Goal: Task Accomplishment & Management: Manage account settings

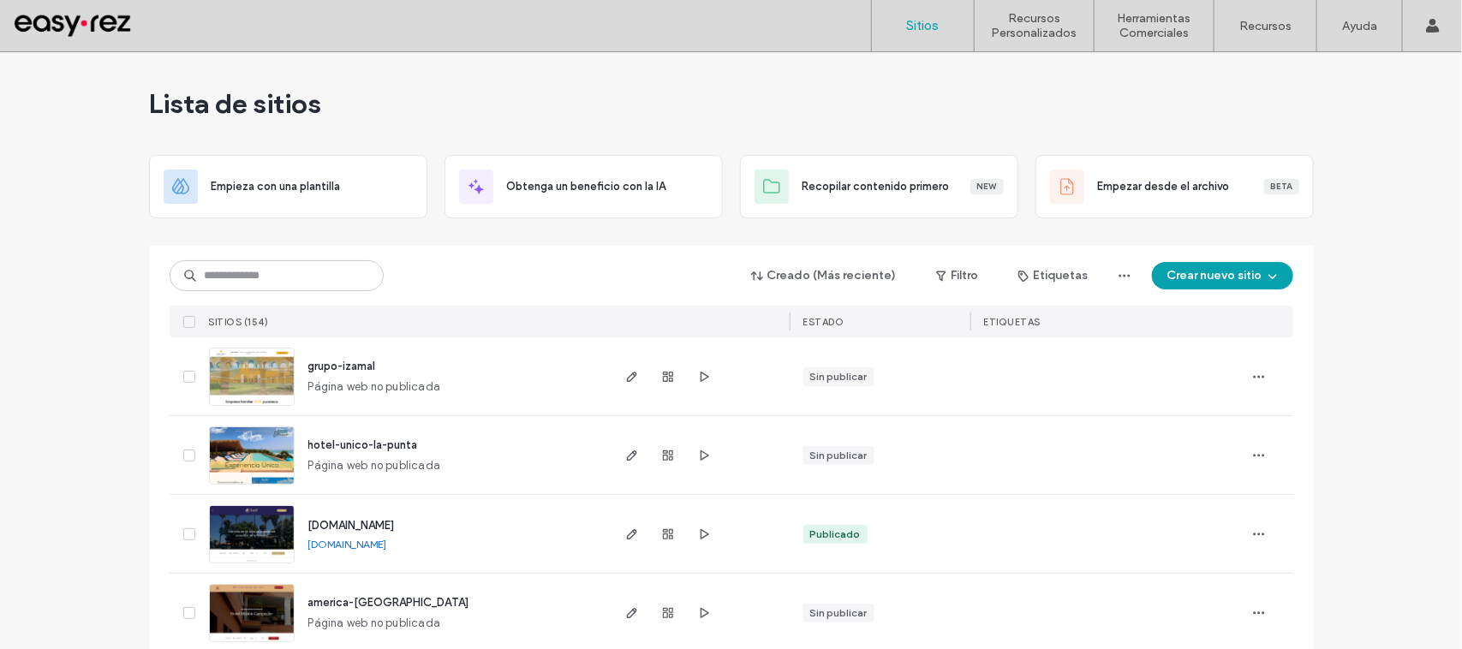
click at [391, 442] on span "hotel-unico-la-punta" at bounding box center [363, 445] width 110 height 13
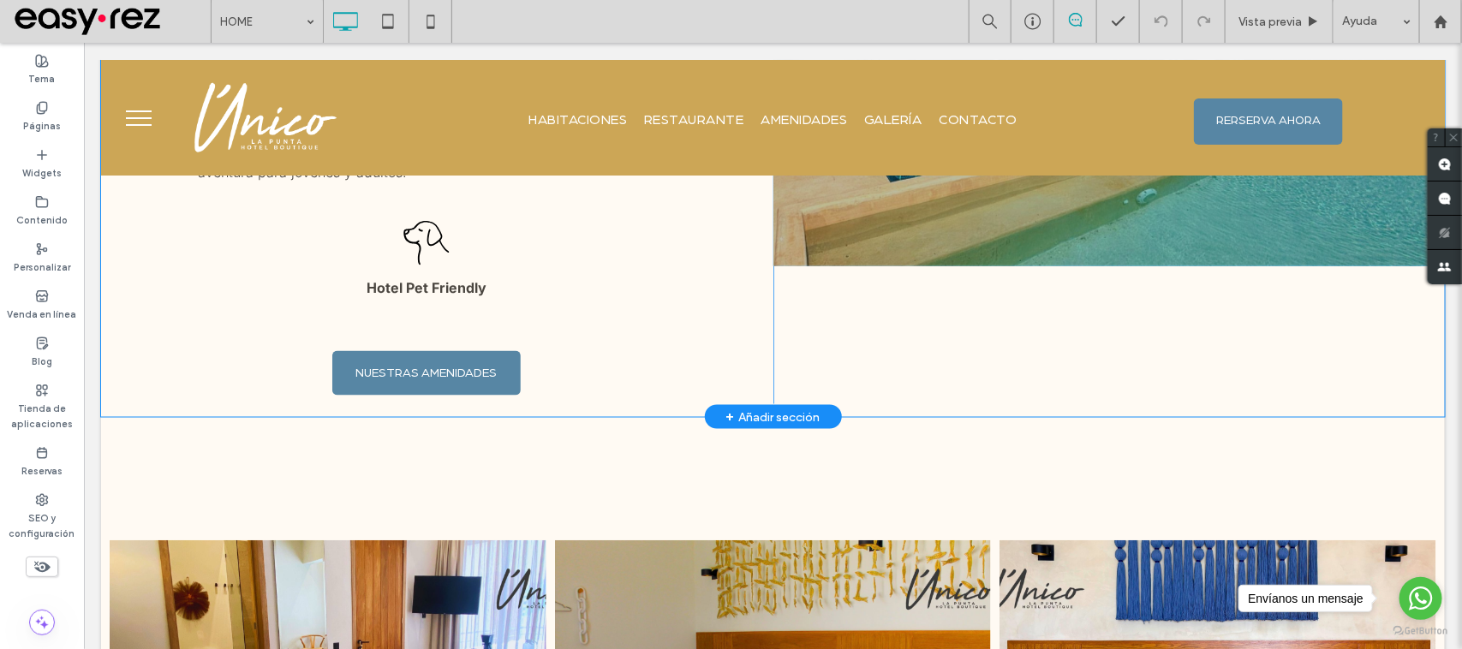
scroll to position [857, 0]
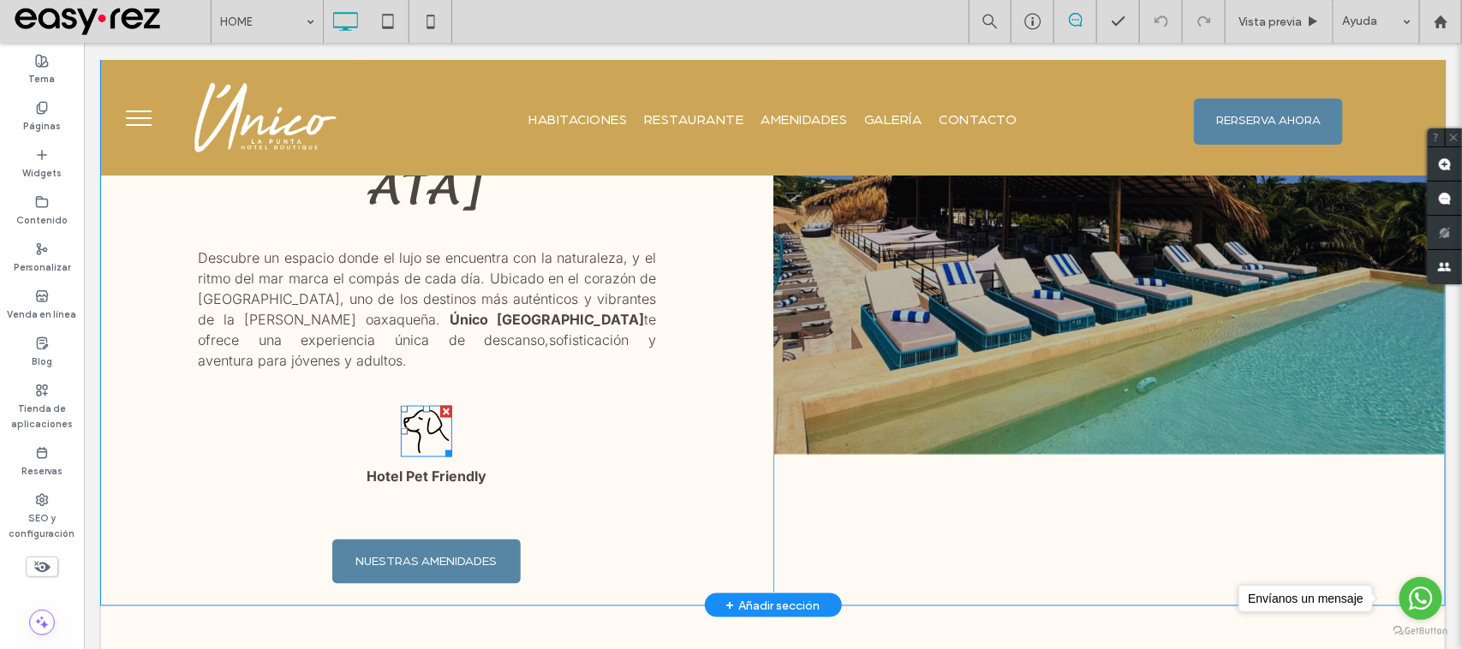
click at [423, 405] on icon at bounding box center [425, 430] width 51 height 51
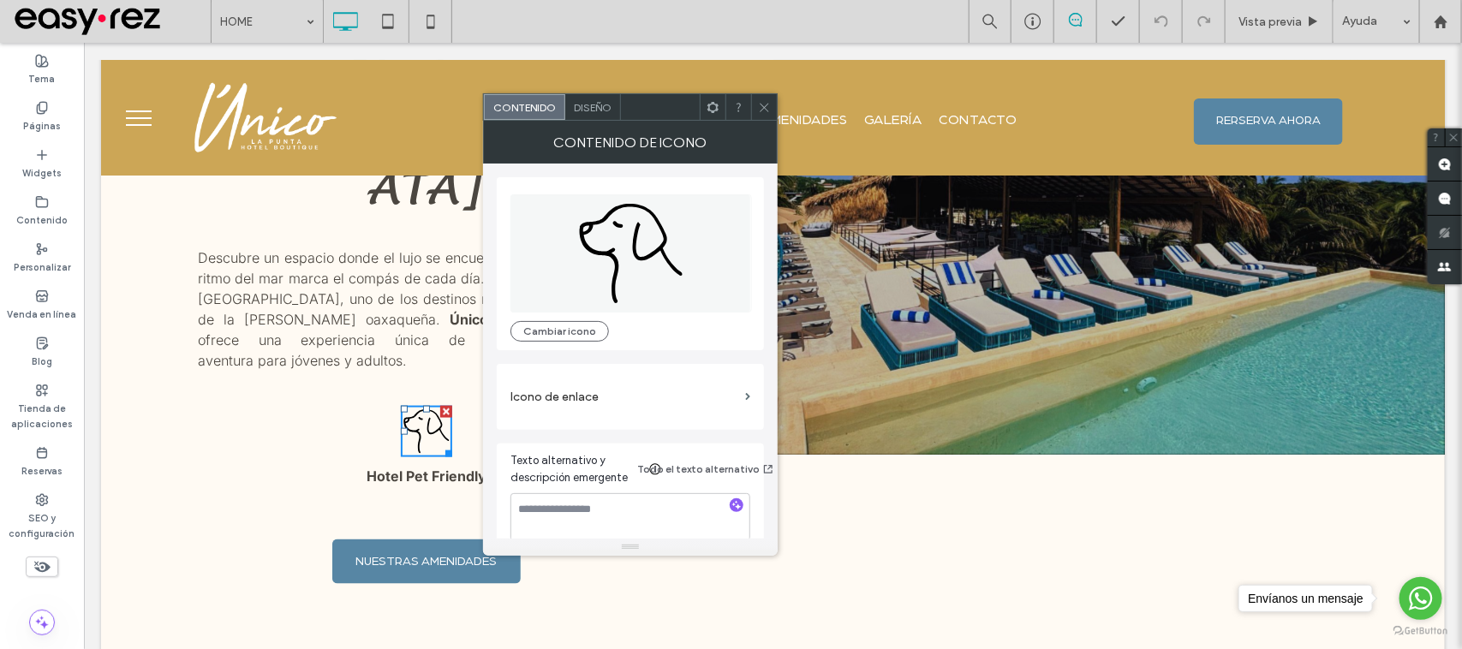
click at [579, 314] on div "Cambiar icono" at bounding box center [631, 264] width 240 height 156
click at [584, 328] on button "Cambiar icono" at bounding box center [560, 331] width 99 height 21
click at [589, 97] on div "Diseño" at bounding box center [593, 107] width 56 height 26
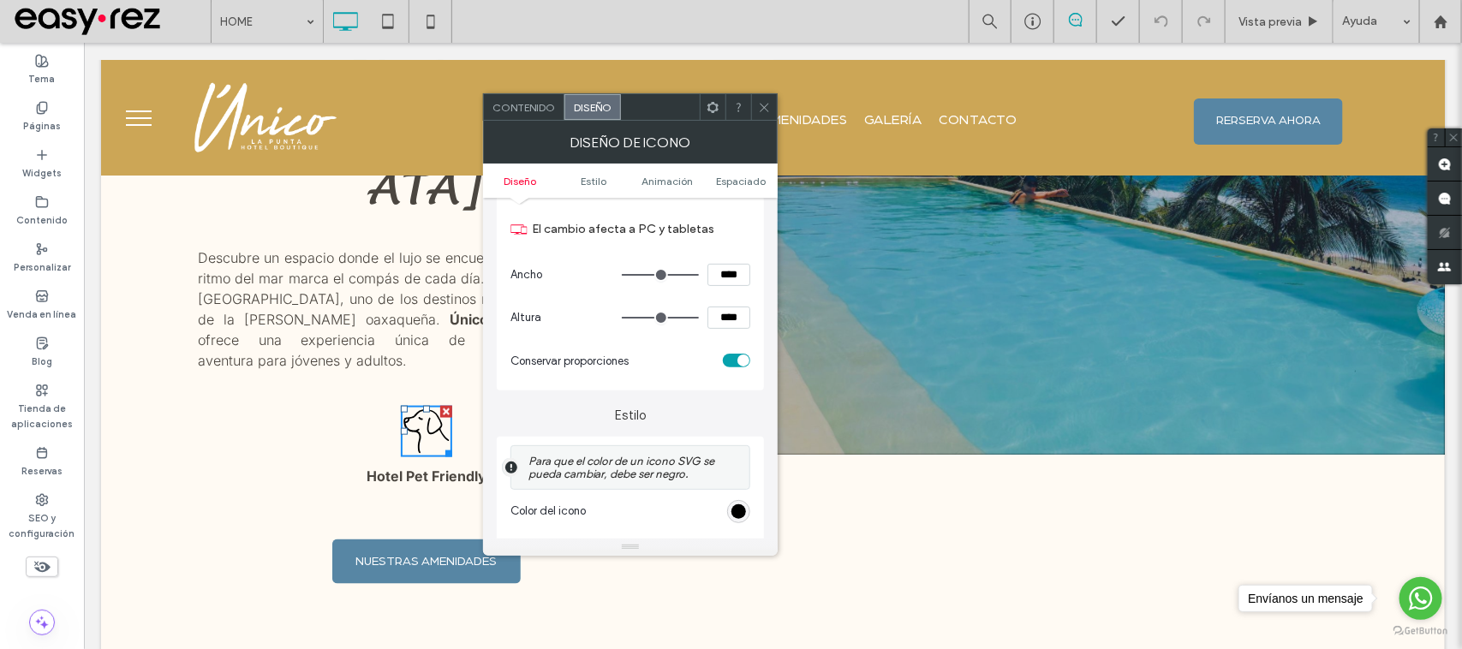
scroll to position [214, 0]
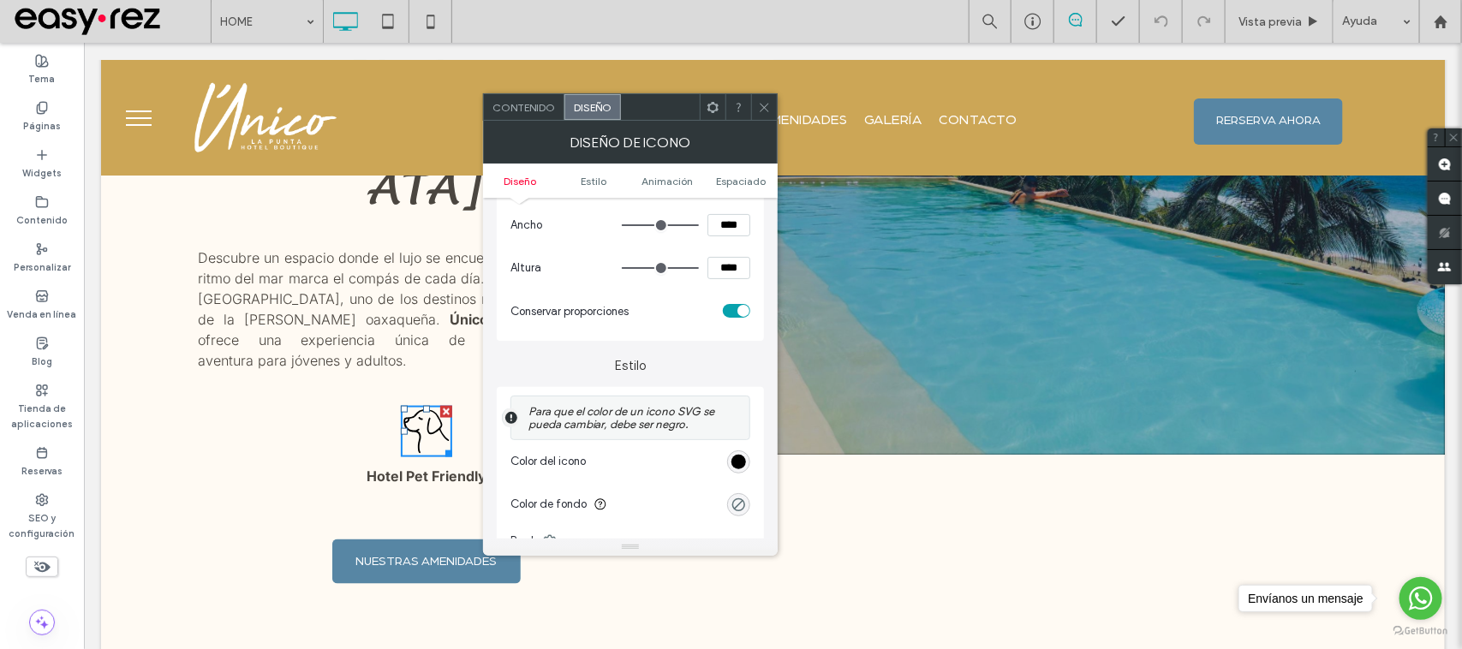
click at [731, 450] on section "Color del icono" at bounding box center [631, 461] width 240 height 43
click at [743, 469] on div "rgb(0, 0, 0)" at bounding box center [738, 462] width 15 height 15
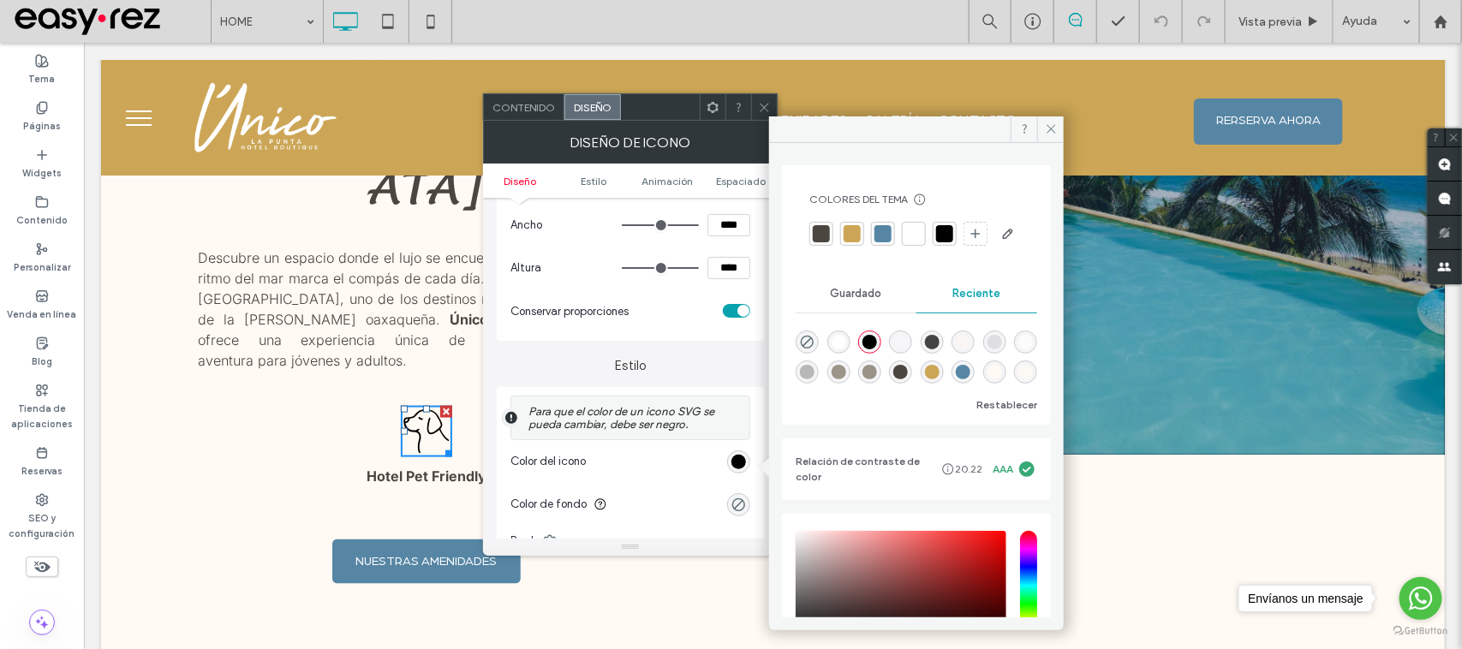
click at [881, 234] on div at bounding box center [883, 233] width 17 height 17
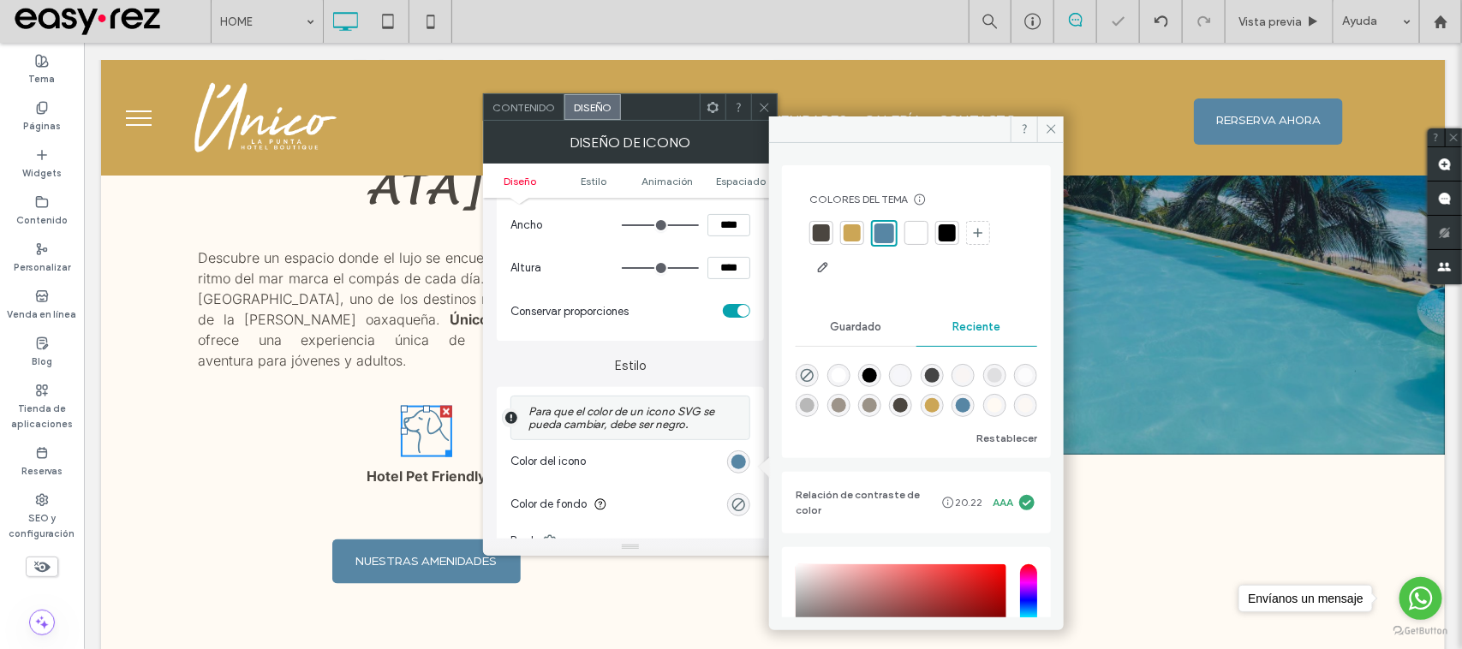
click at [852, 231] on div at bounding box center [852, 232] width 17 height 17
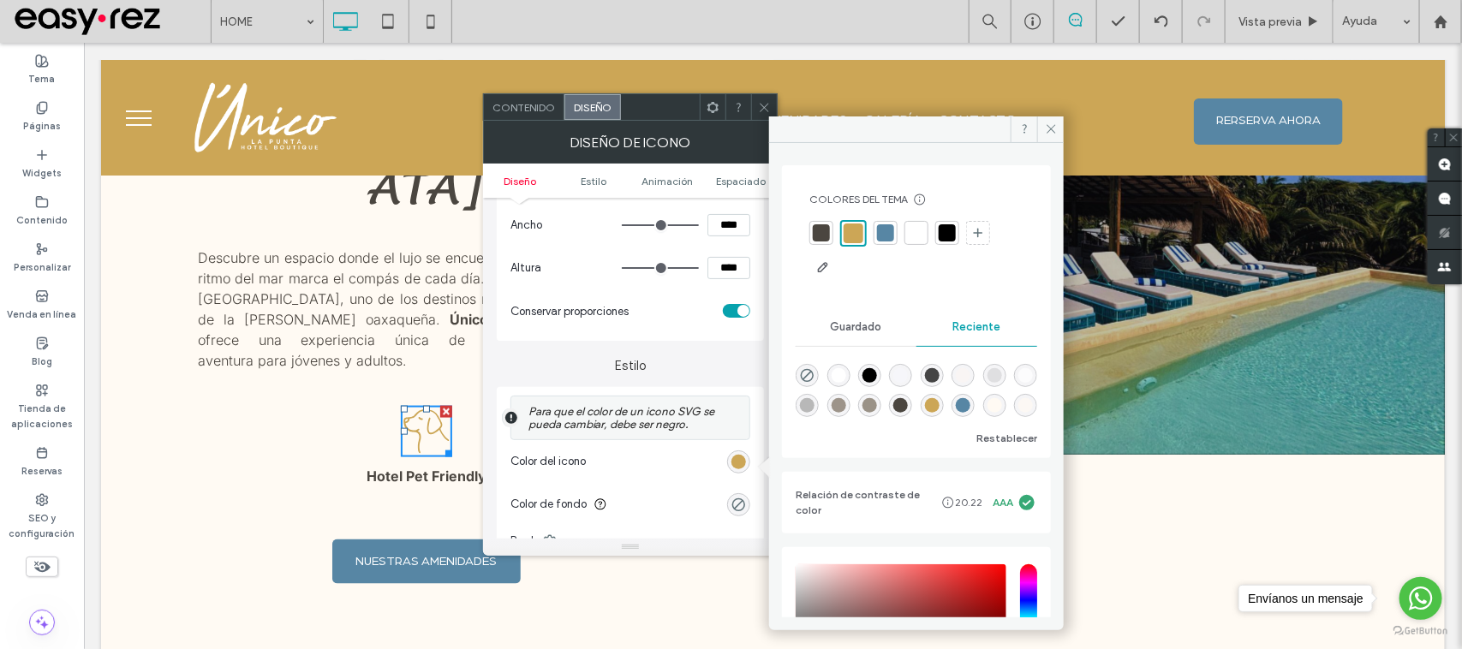
click at [881, 241] on div at bounding box center [885, 232] width 17 height 17
click at [763, 107] on icon at bounding box center [764, 107] width 13 height 13
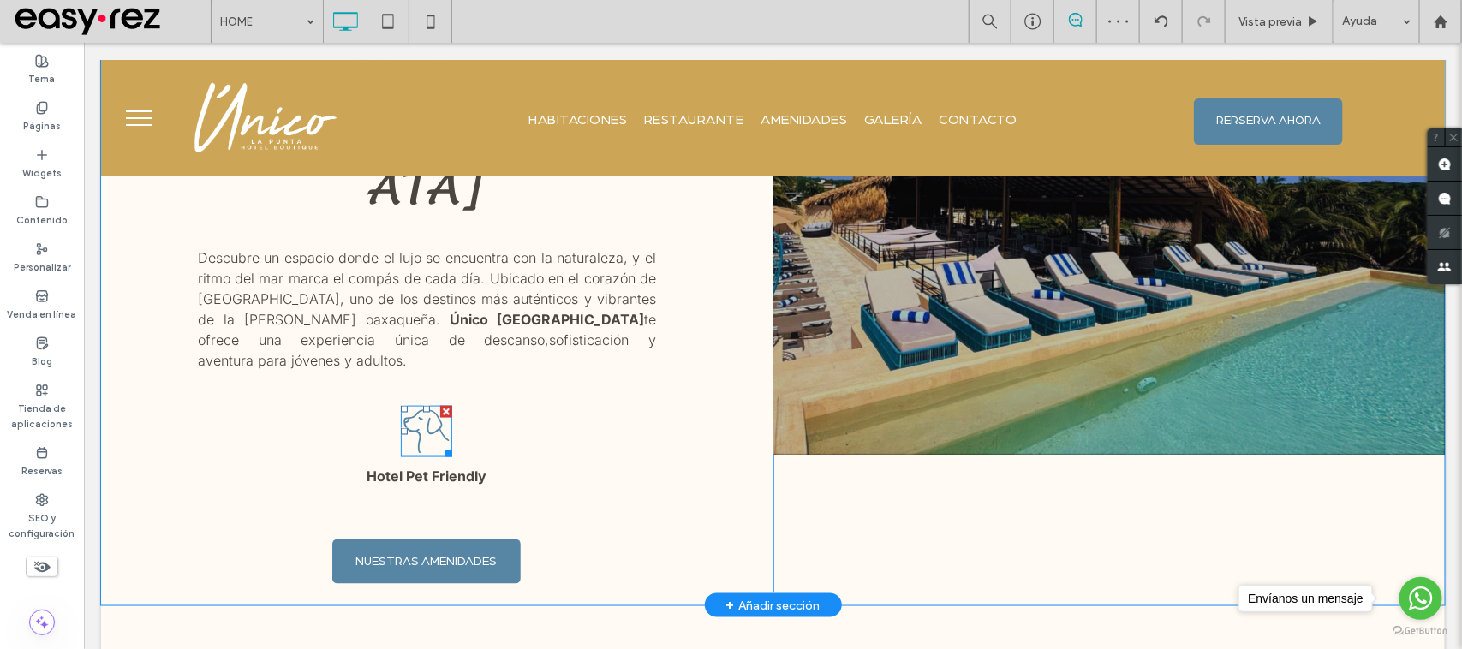
click at [432, 405] on icon at bounding box center [425, 430] width 51 height 51
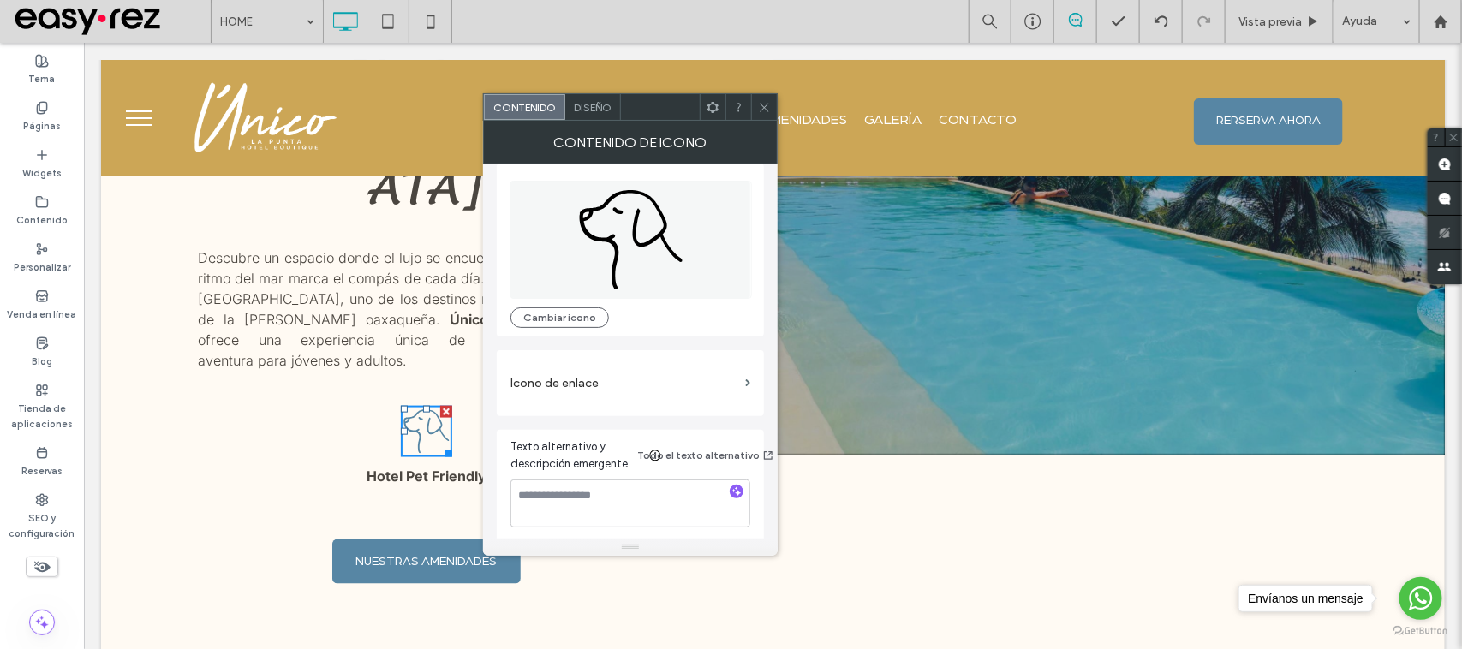
scroll to position [19, 0]
click at [602, 105] on span "Diseño" at bounding box center [593, 107] width 38 height 13
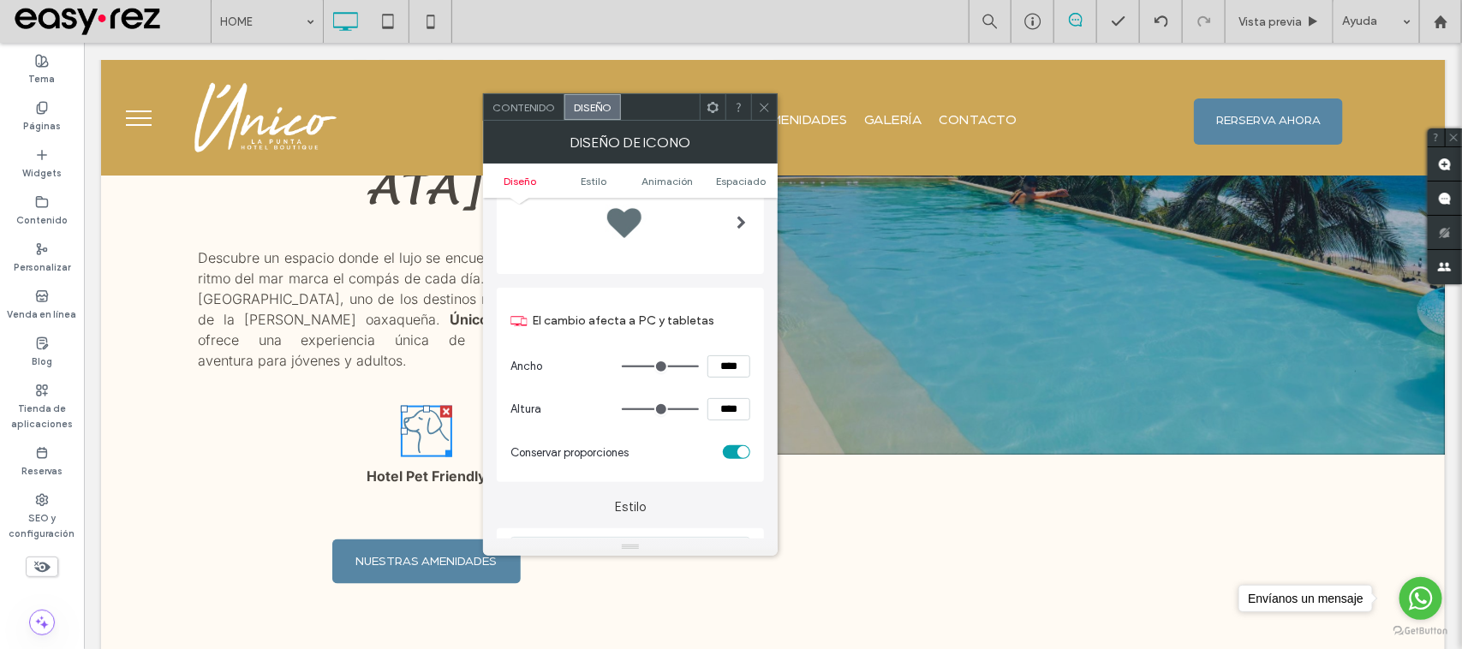
scroll to position [214, 0]
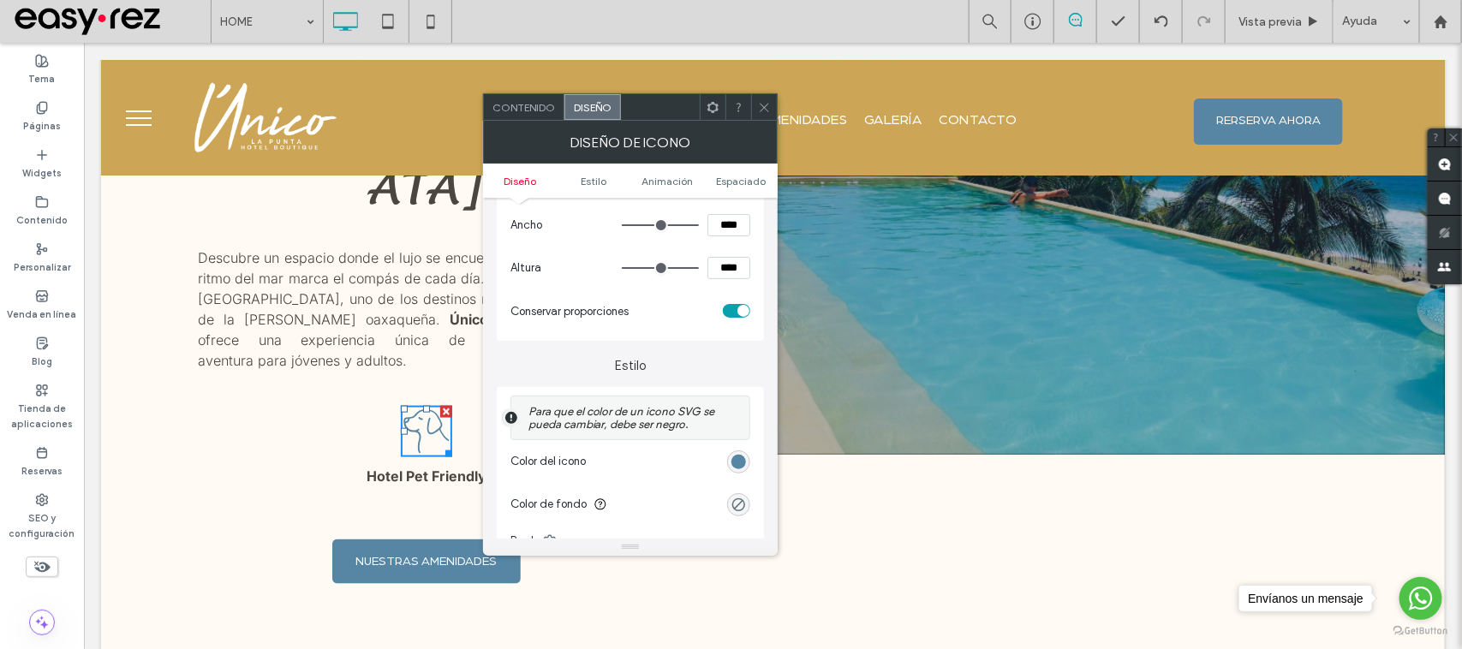
click at [748, 471] on div "rgb(87, 134, 164)" at bounding box center [738, 462] width 23 height 23
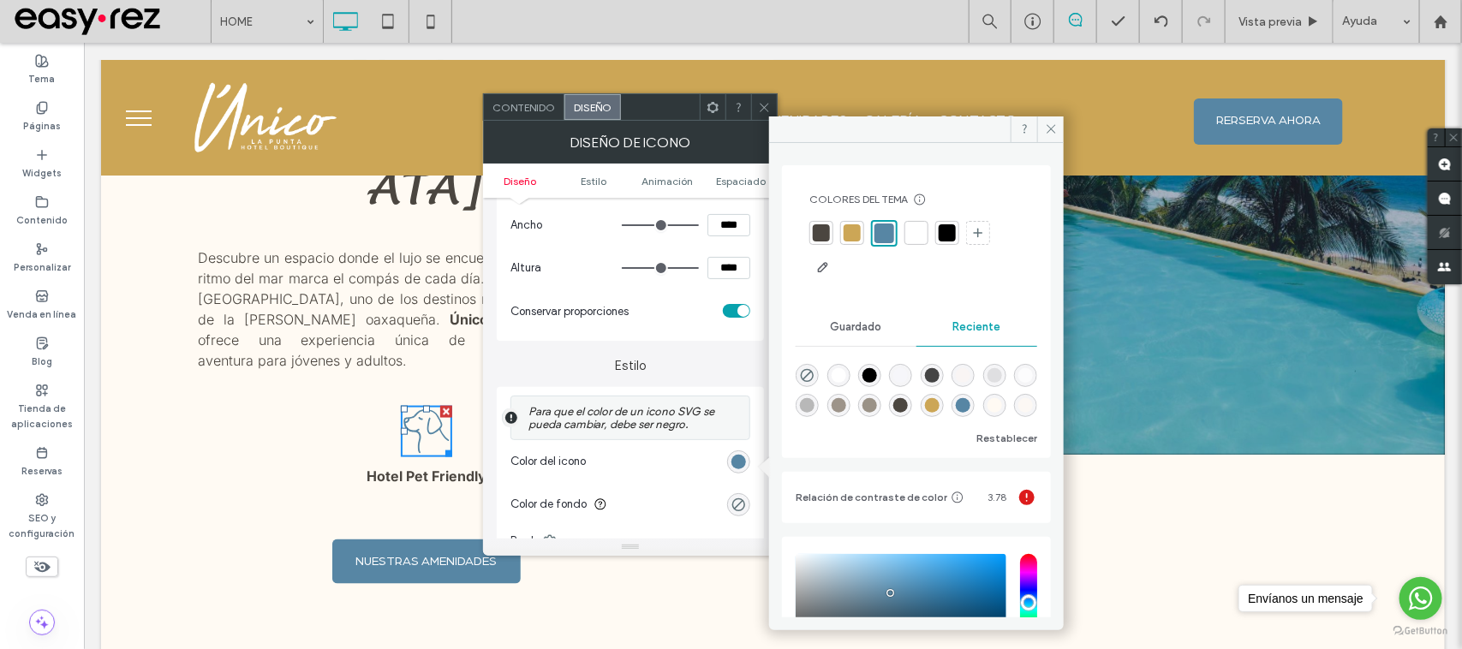
click at [952, 242] on div at bounding box center [947, 233] width 24 height 24
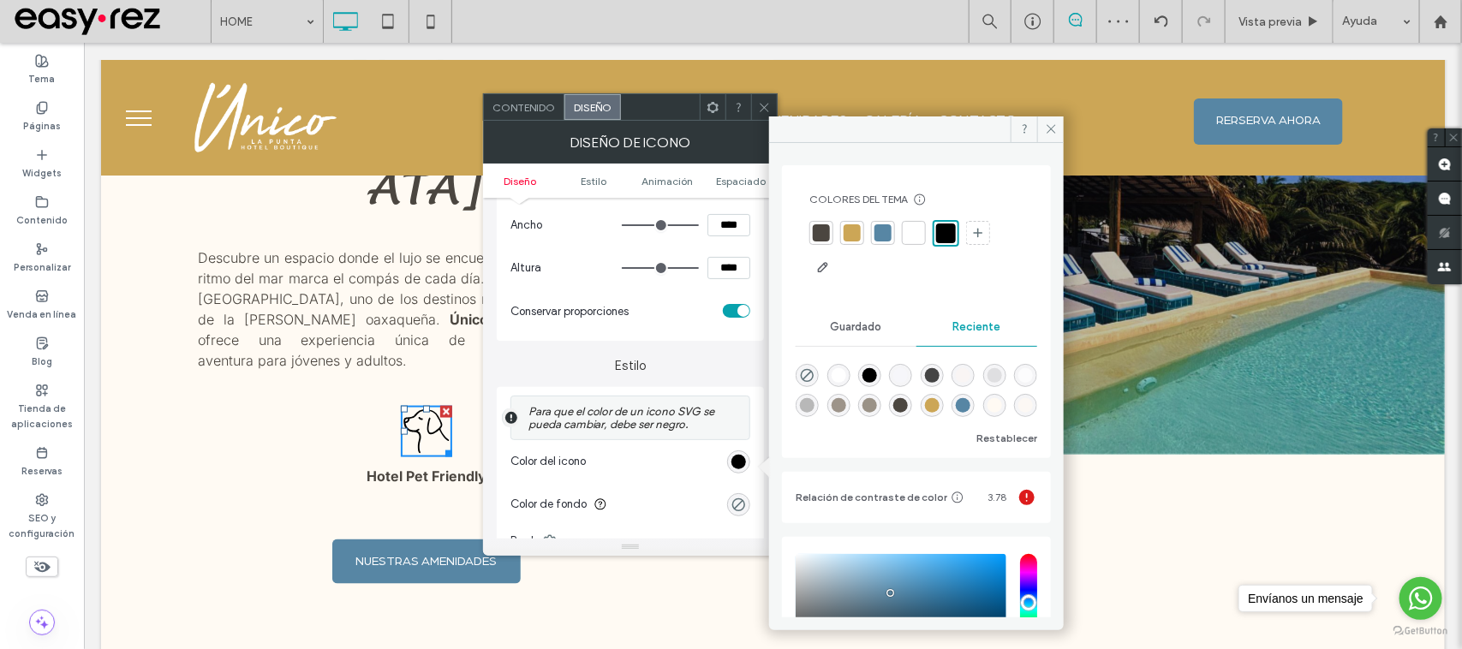
click at [819, 236] on div at bounding box center [821, 232] width 17 height 17
click at [760, 105] on icon at bounding box center [764, 107] width 13 height 13
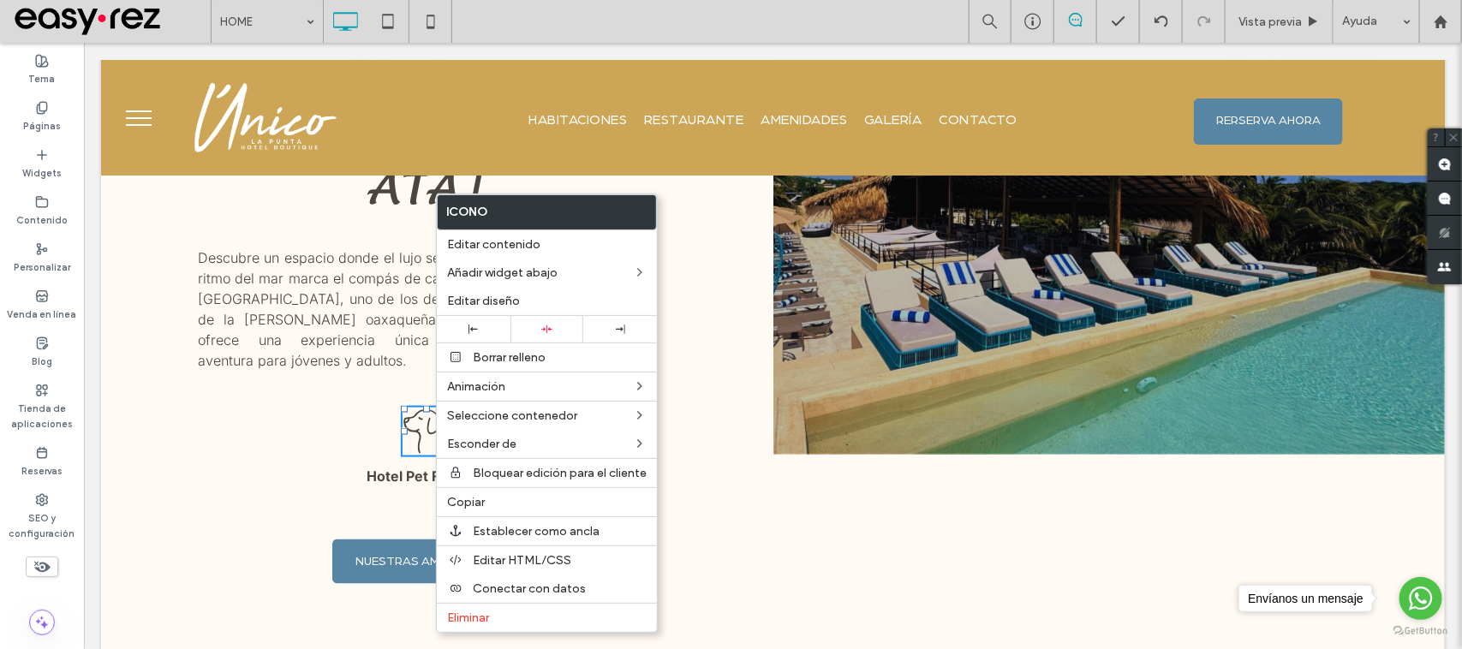
click at [416, 467] on strong "Hotel Pet Friendly" at bounding box center [426, 475] width 120 height 17
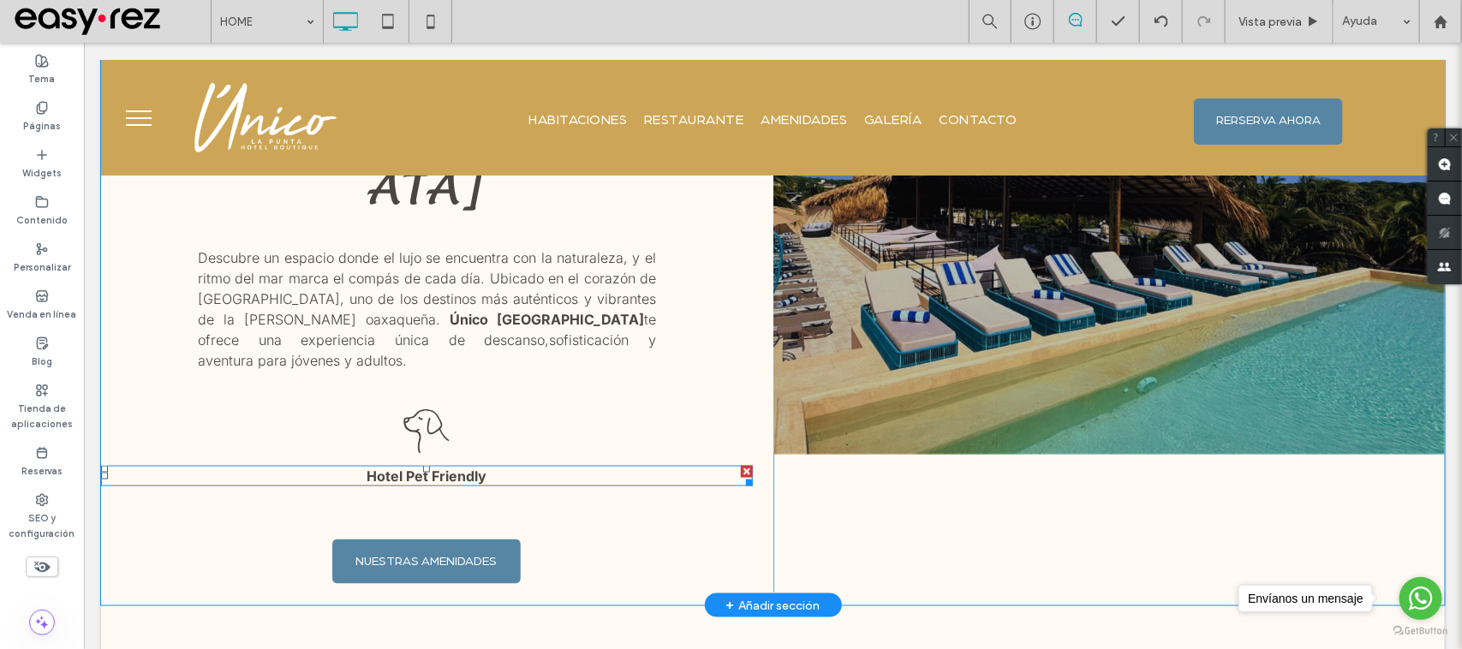
click at [416, 467] on strong "Hotel Pet Friendly" at bounding box center [426, 475] width 120 height 17
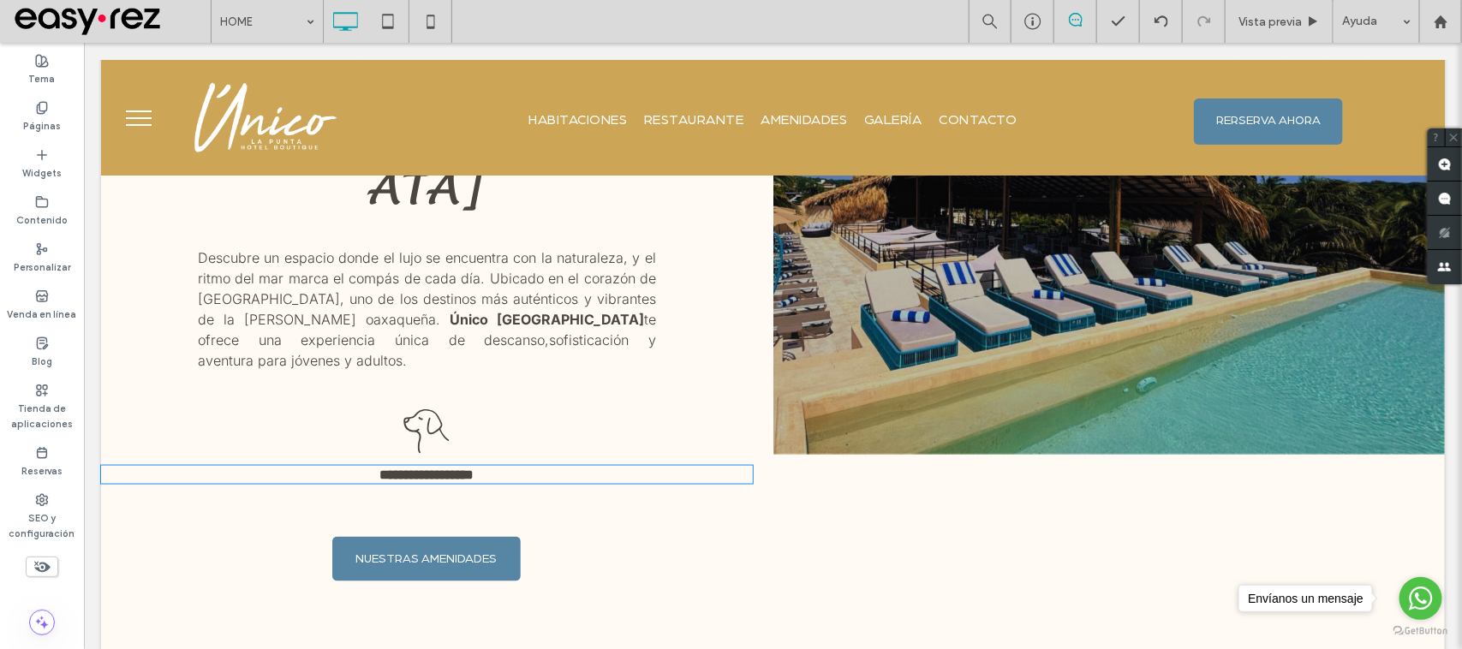
type input "*****"
type input "**"
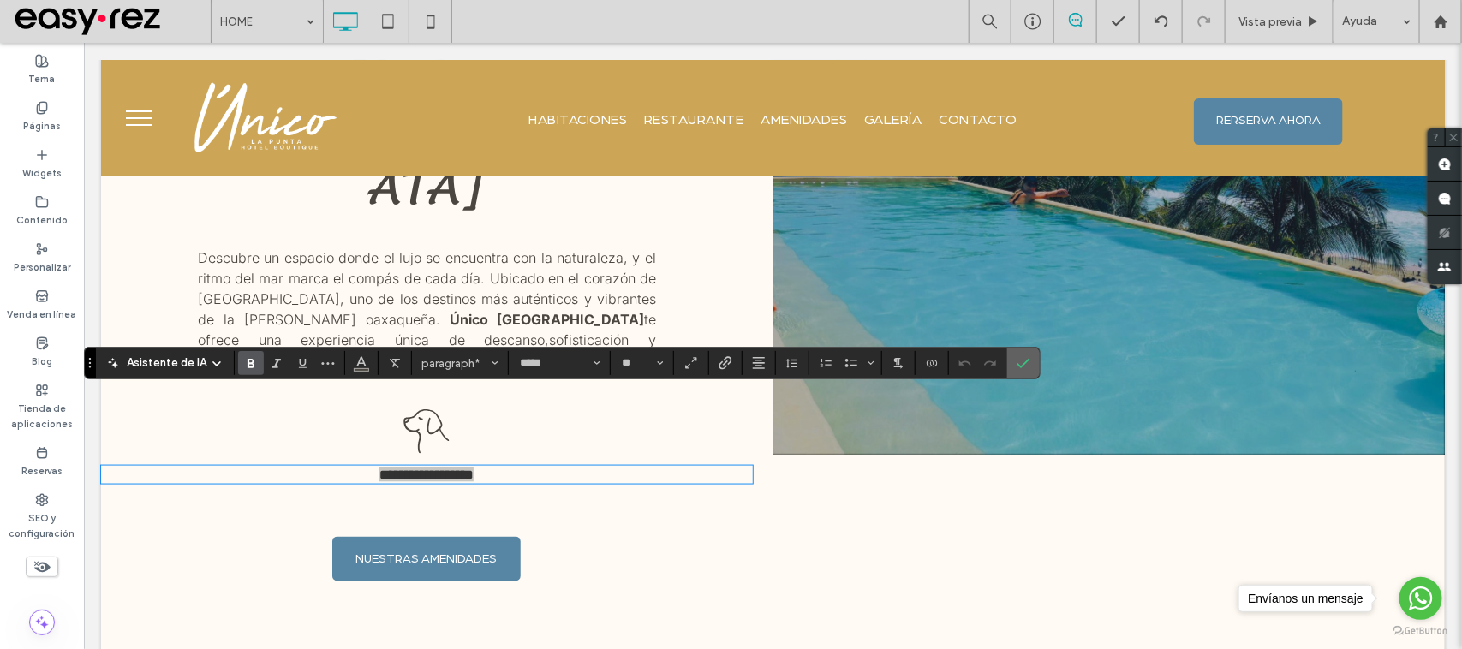
click at [1030, 361] on icon "Confirmar" at bounding box center [1024, 363] width 14 height 14
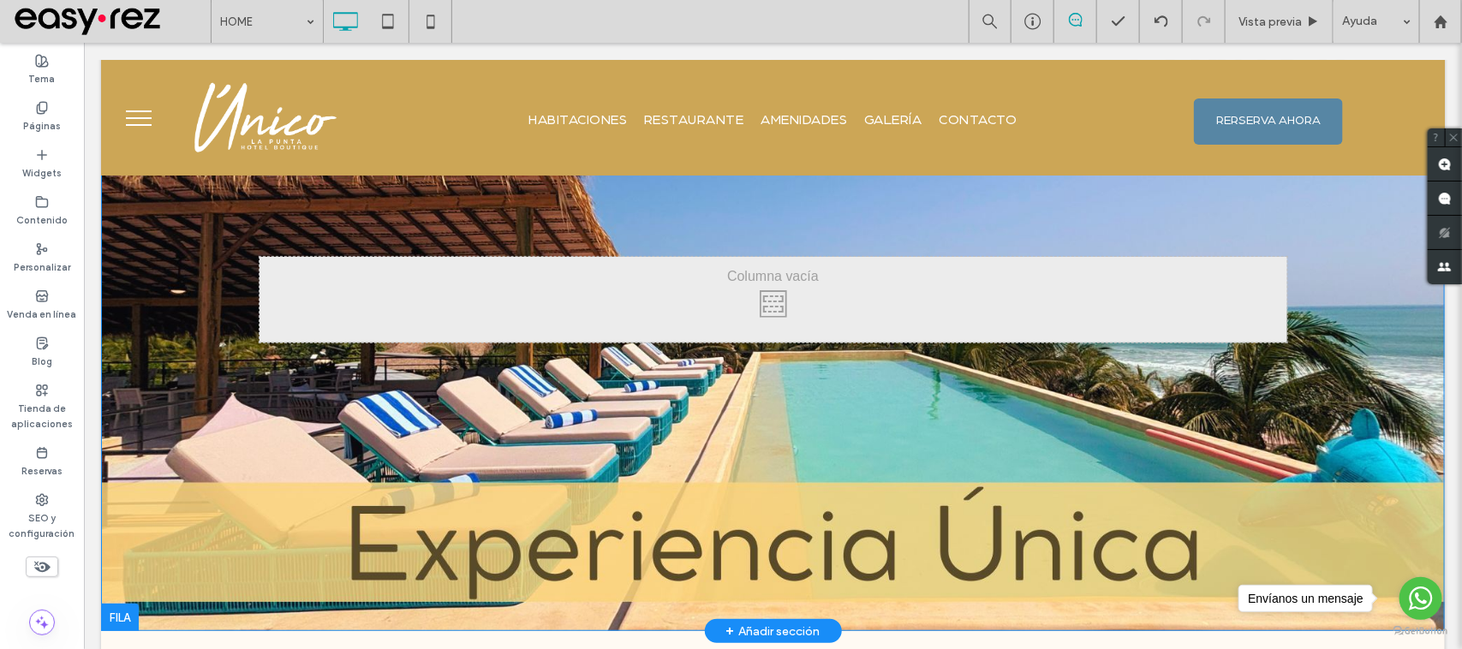
scroll to position [0, 0]
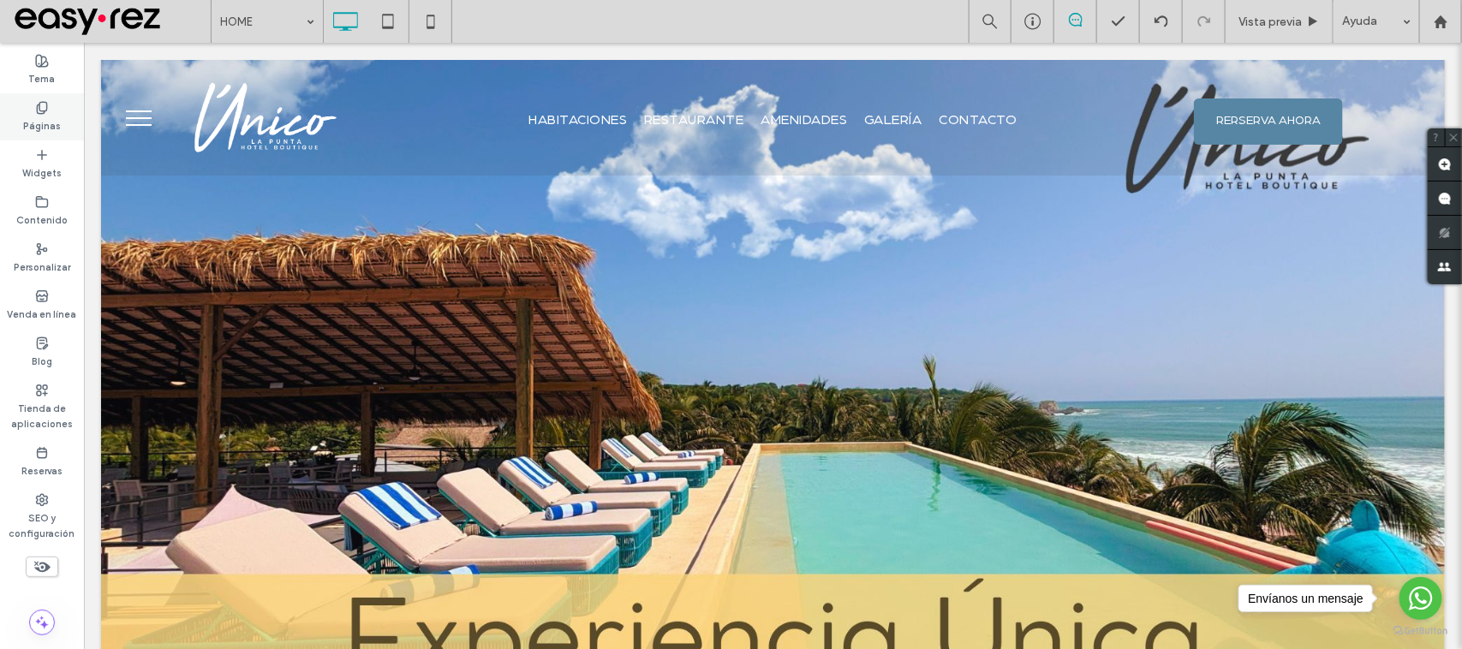
click at [27, 121] on label "Páginas" at bounding box center [42, 124] width 38 height 19
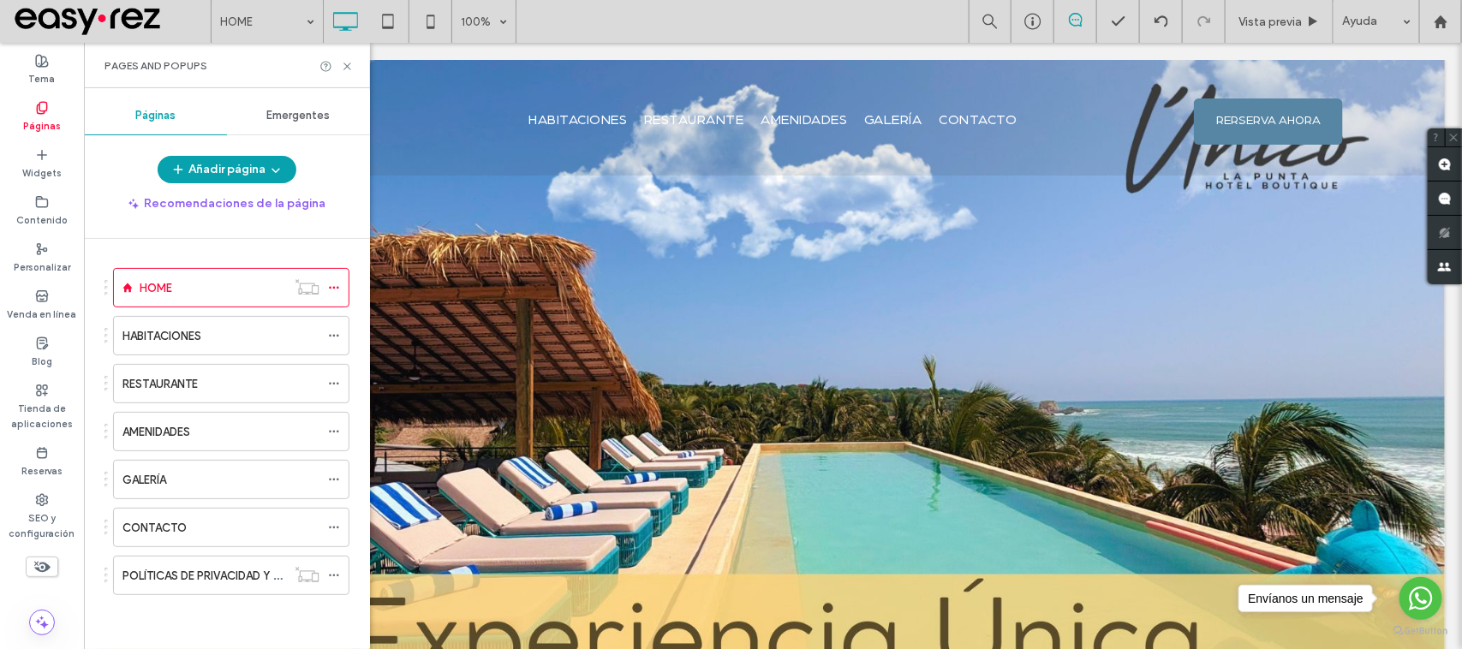
drag, startPoint x: 144, startPoint y: 340, endPoint x: 152, endPoint y: 326, distance: 15.7
click at [146, 339] on label "HABITACIONES" at bounding box center [161, 336] width 79 height 30
click at [349, 67] on div at bounding box center [731, 324] width 1462 height 649
click at [343, 71] on icon at bounding box center [347, 66] width 13 height 13
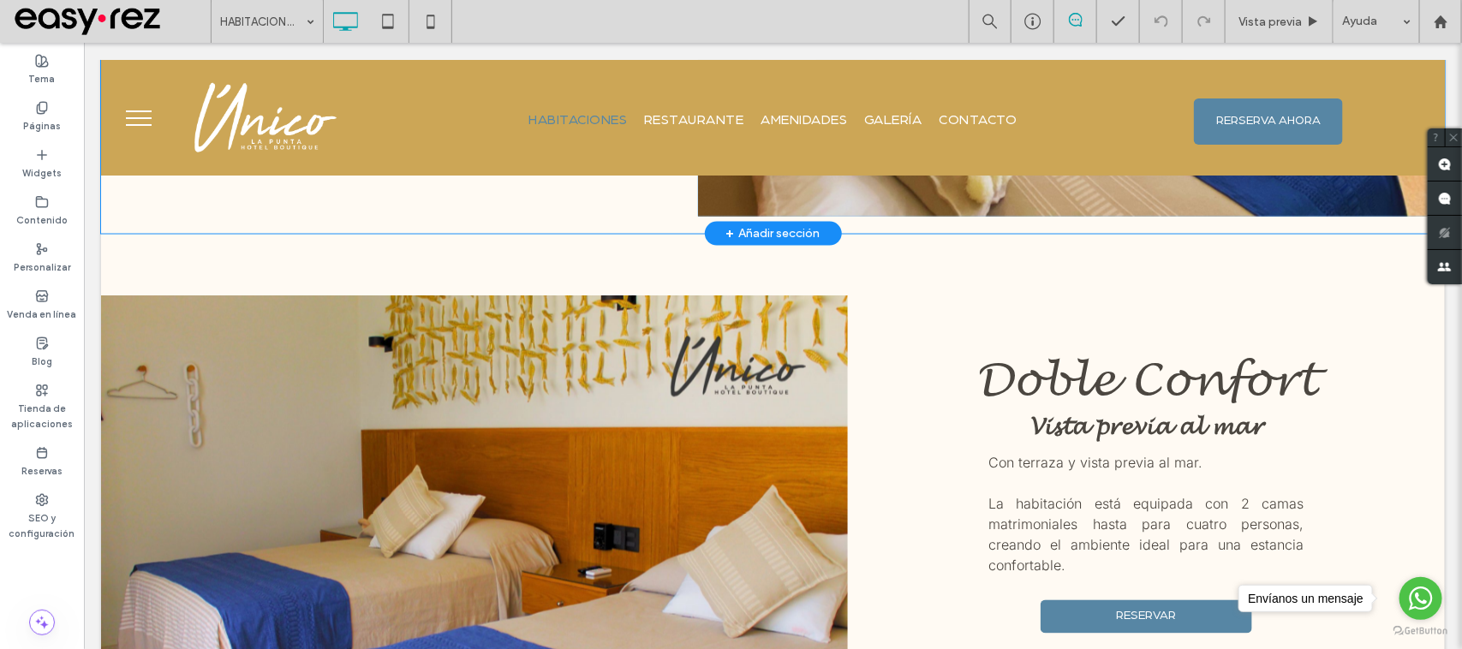
scroll to position [1285, 0]
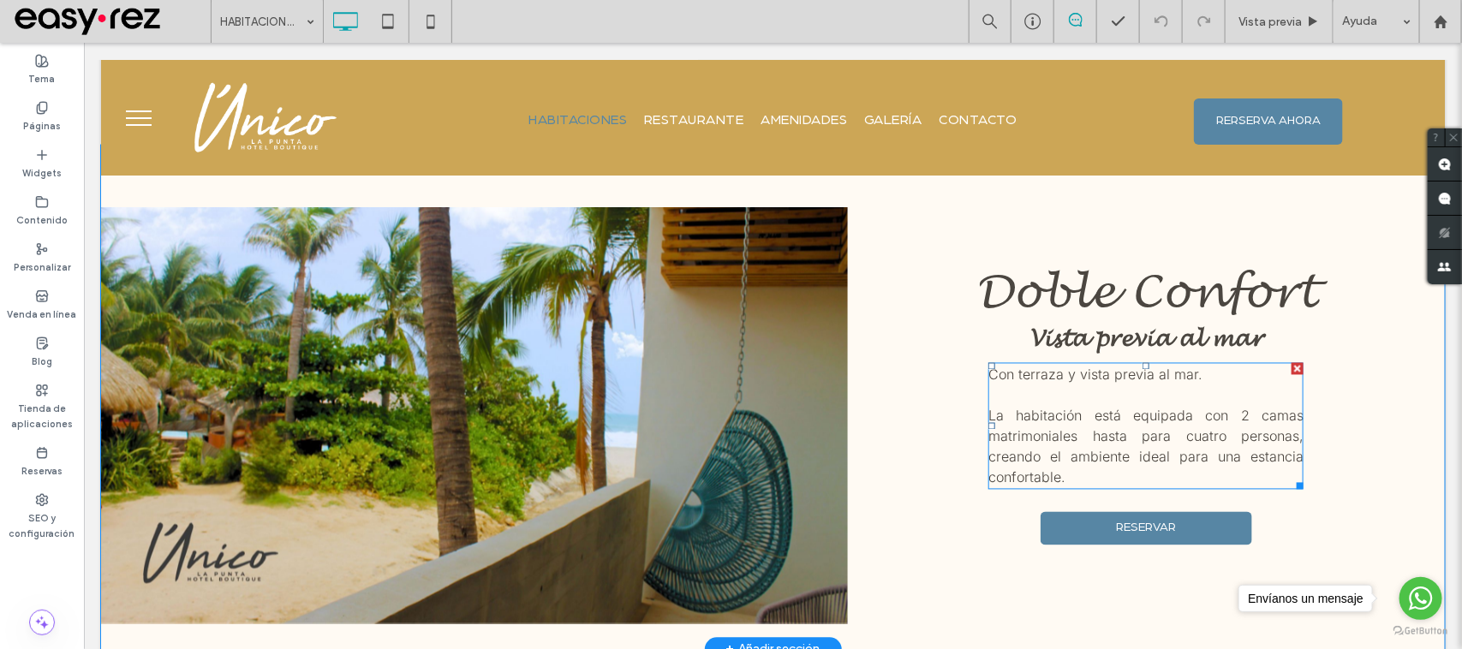
click at [1157, 405] on p at bounding box center [1145, 395] width 315 height 21
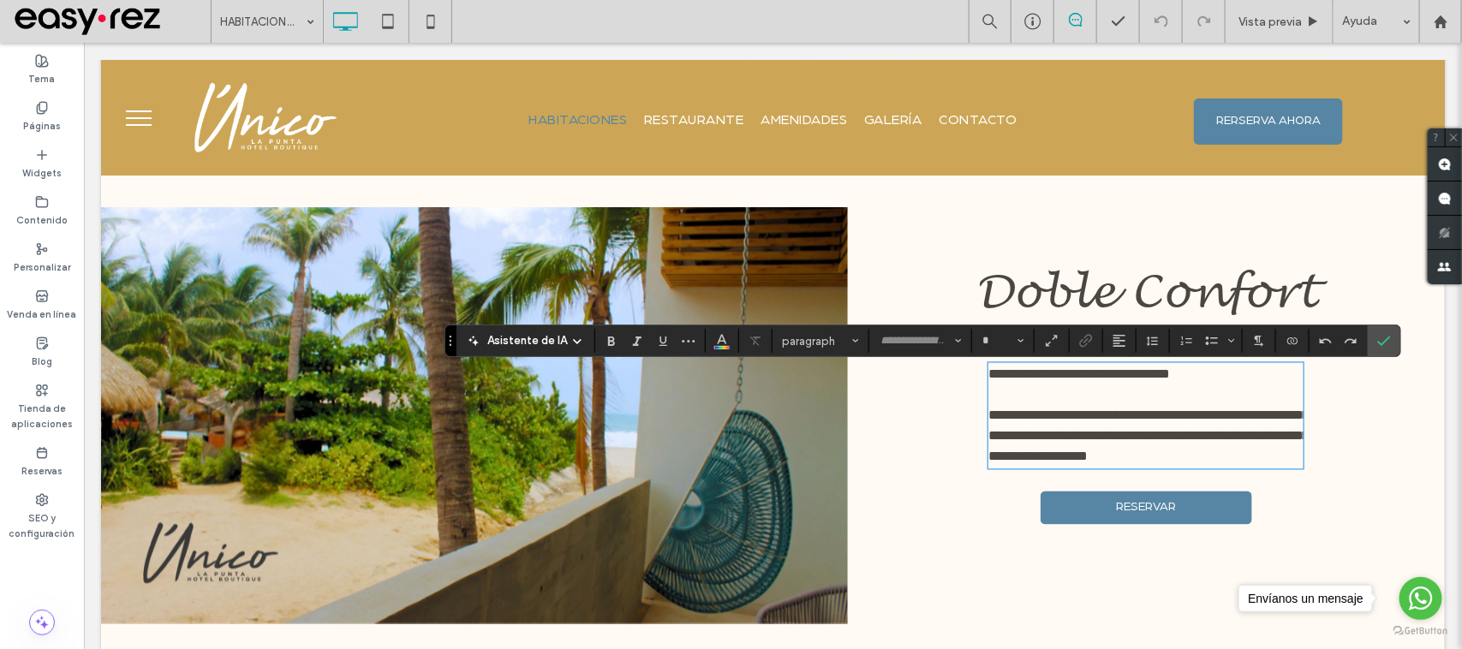
type input "*****"
type input "**"
click at [1400, 348] on section at bounding box center [1384, 340] width 33 height 31
click at [1391, 336] on icon "Confirmar" at bounding box center [1384, 341] width 14 height 14
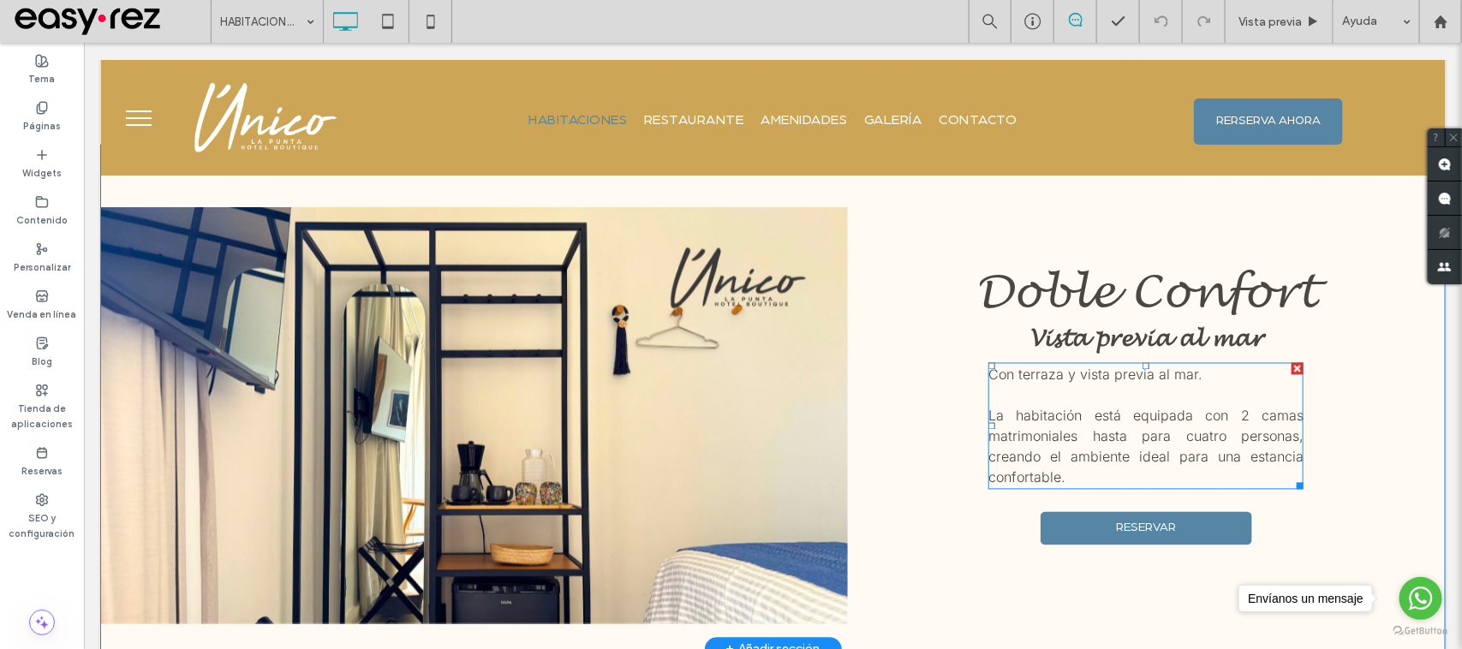
click at [1077, 385] on p "Con terraza y vista previa al mar." at bounding box center [1145, 374] width 315 height 21
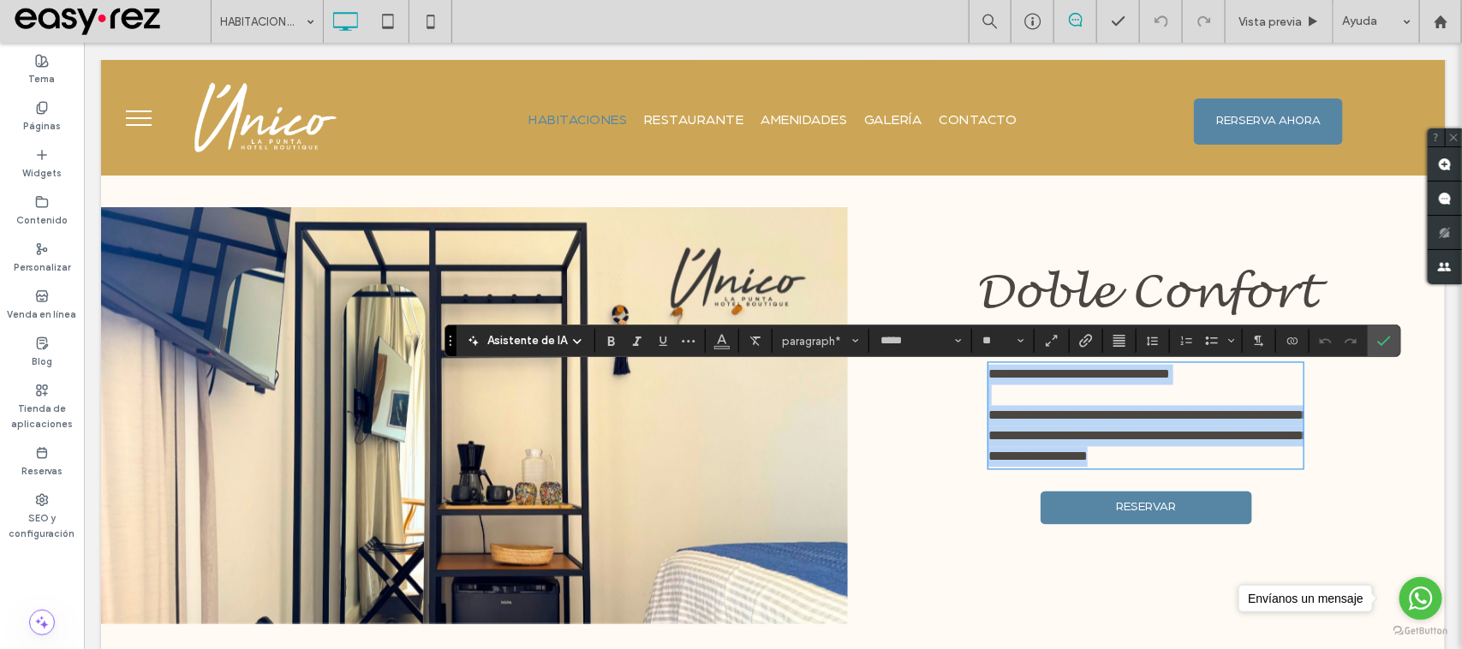
click at [1148, 380] on span "**********" at bounding box center [1079, 373] width 182 height 13
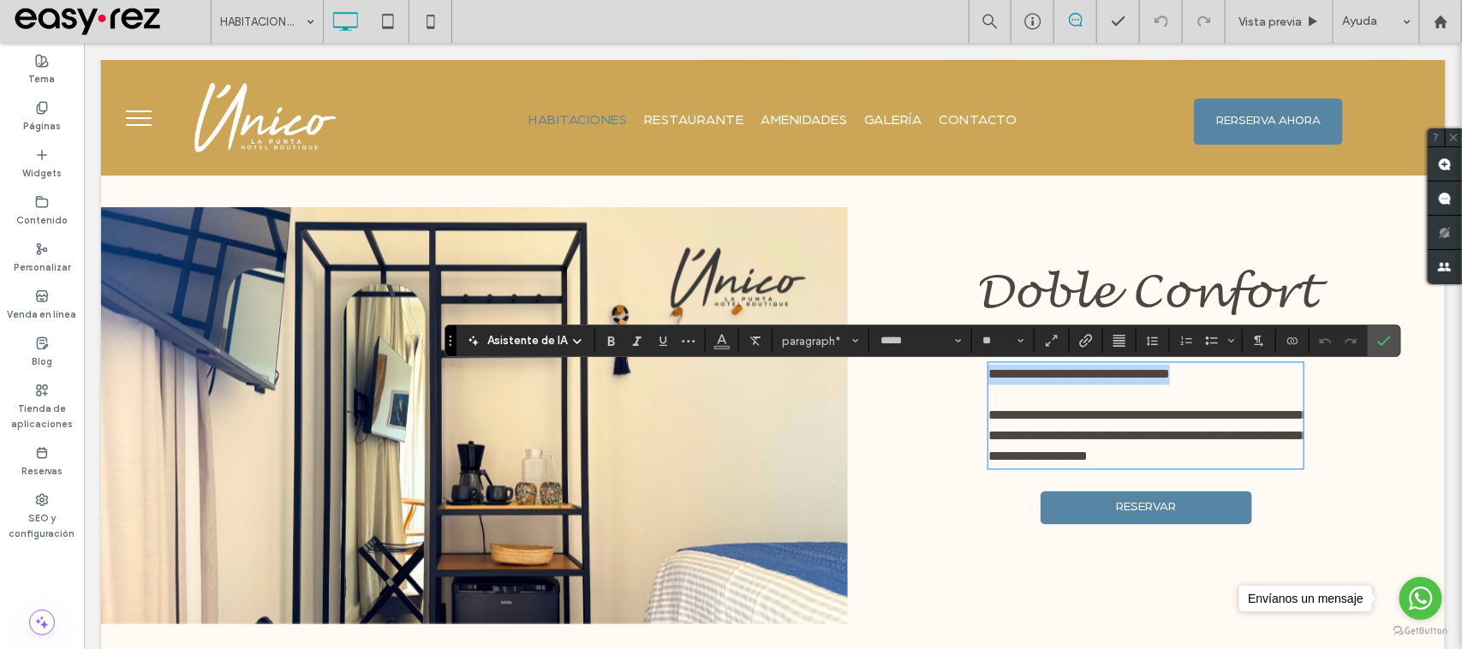
drag, startPoint x: 1194, startPoint y: 370, endPoint x: 969, endPoint y: 369, distance: 225.3
click at [969, 369] on div "**********" at bounding box center [1137, 396] width 546 height 453
click at [1116, 334] on icon "Alineación" at bounding box center [1120, 341] width 14 height 14
click at [1144, 403] on label "ui.textEditor.alignment.center" at bounding box center [1137, 393] width 60 height 25
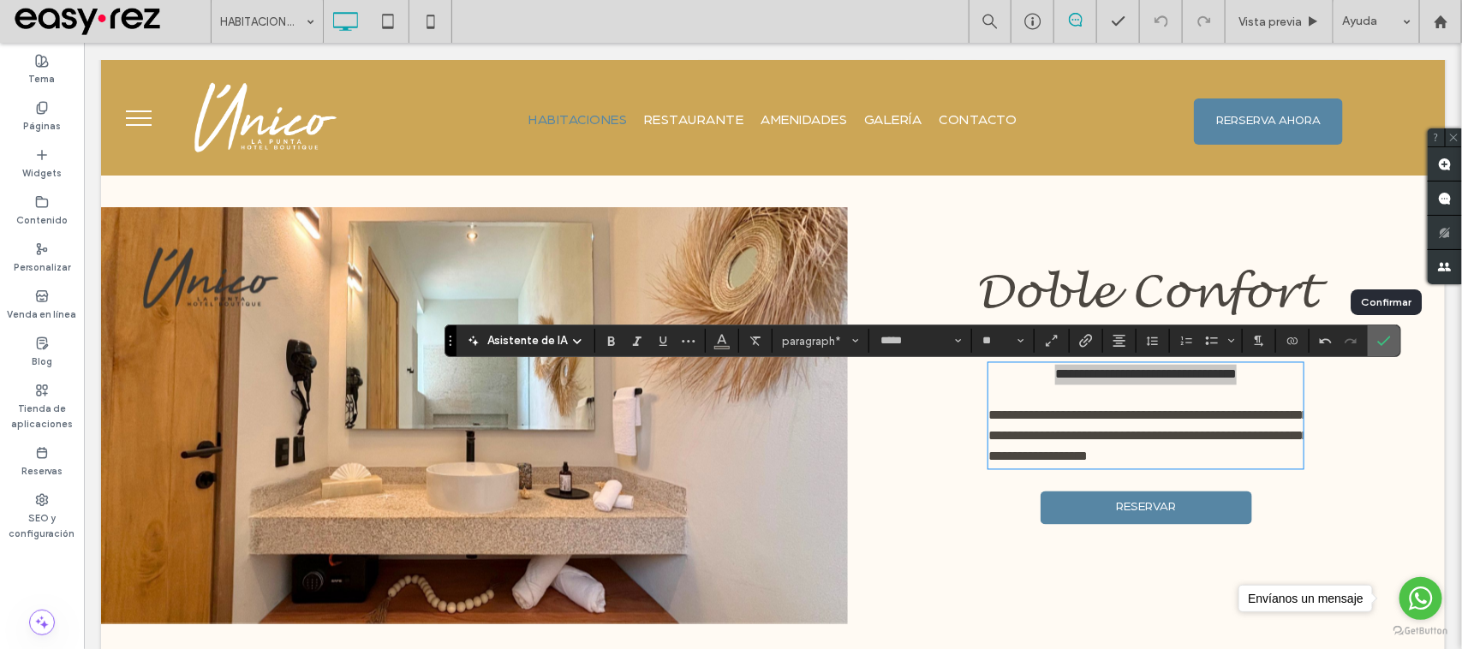
drag, startPoint x: 1388, startPoint y: 338, endPoint x: 1305, endPoint y: 326, distance: 83.9
click at [1388, 338] on icon "Confirmar" at bounding box center [1384, 341] width 14 height 14
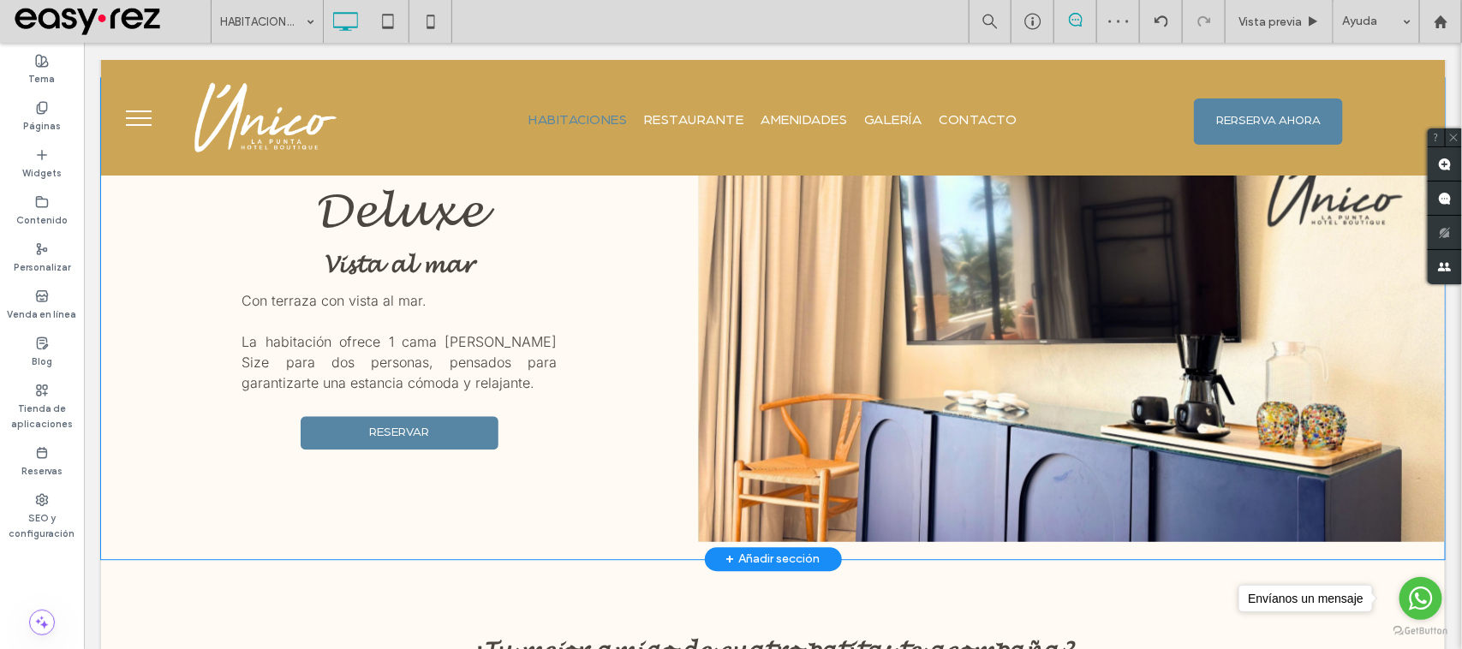
scroll to position [1820, 0]
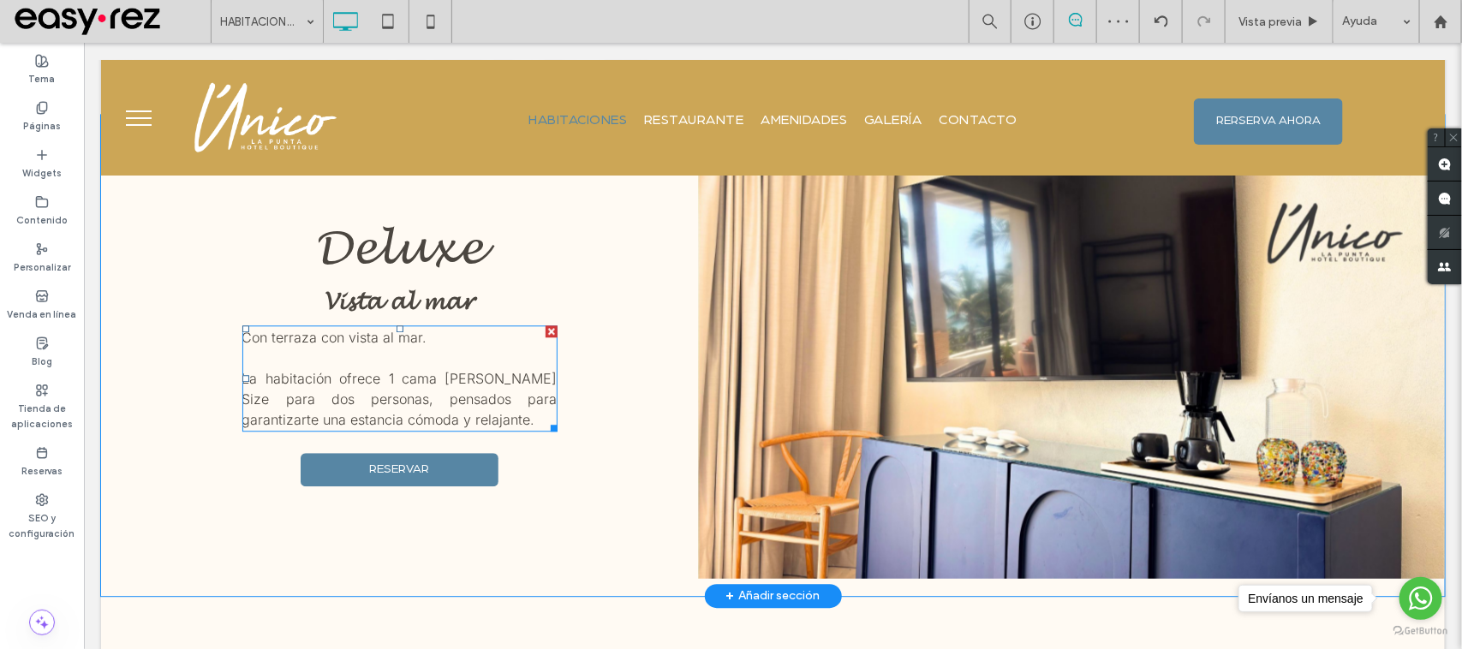
click at [383, 331] on div "Con terraza con vista al mar. ﻿ La habitación ofrece 1 cama King Size para dos …" at bounding box center [399, 378] width 315 height 106
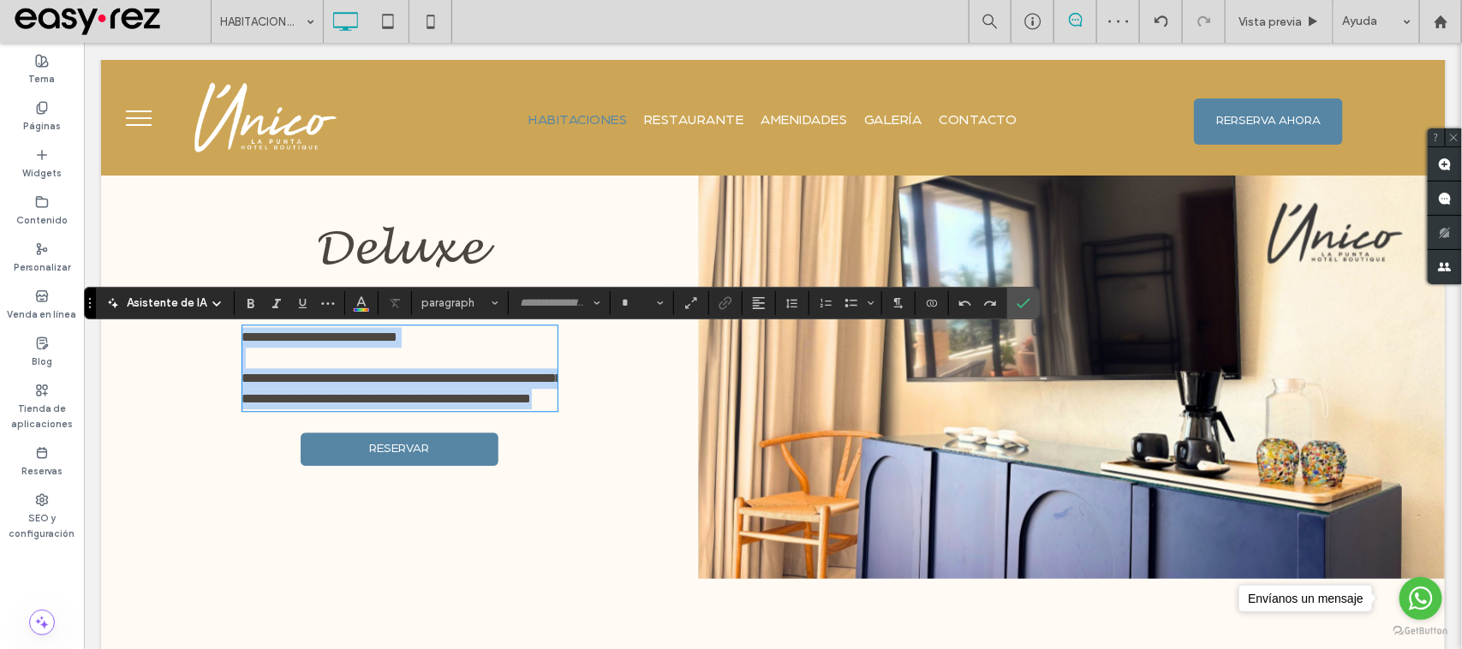
type input "*****"
type input "**"
click at [433, 343] on p "**********" at bounding box center [399, 336] width 315 height 21
click at [445, 343] on p "**********" at bounding box center [399, 336] width 315 height 21
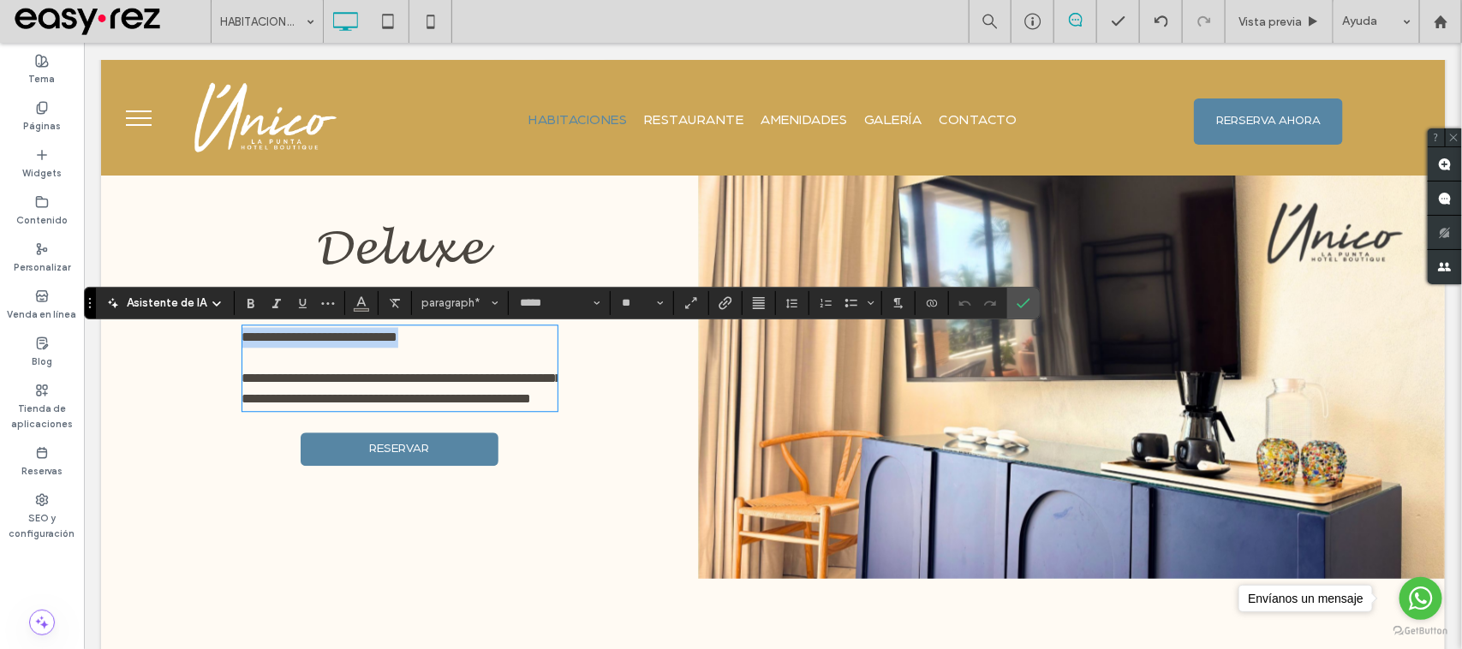
drag, startPoint x: 445, startPoint y: 343, endPoint x: 207, endPoint y: 352, distance: 237.5
click at [207, 352] on div "**********" at bounding box center [407, 359] width 546 height 439
click at [767, 305] on button "Alineación" at bounding box center [759, 303] width 26 height 24
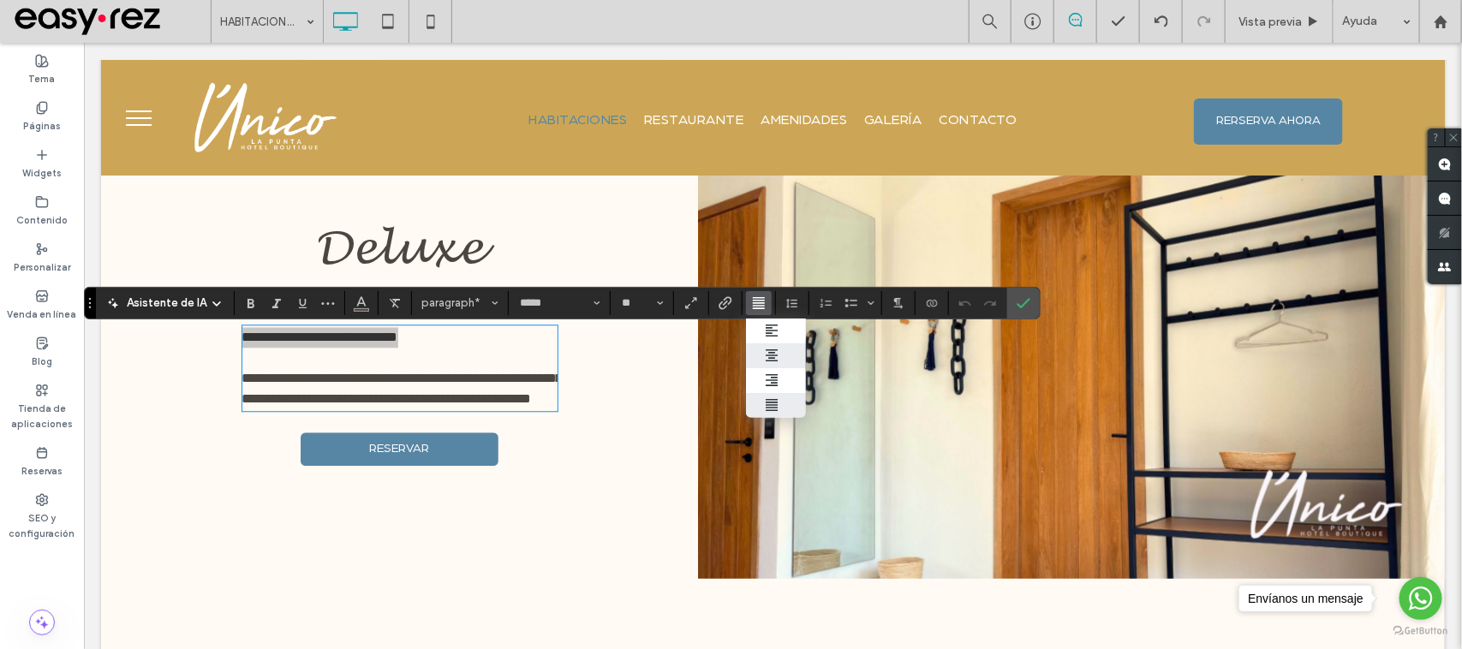
drag, startPoint x: 785, startPoint y: 351, endPoint x: 800, endPoint y: 281, distance: 71.7
click at [785, 351] on div "ui.textEditor.alignment.center" at bounding box center [776, 356] width 22 height 14
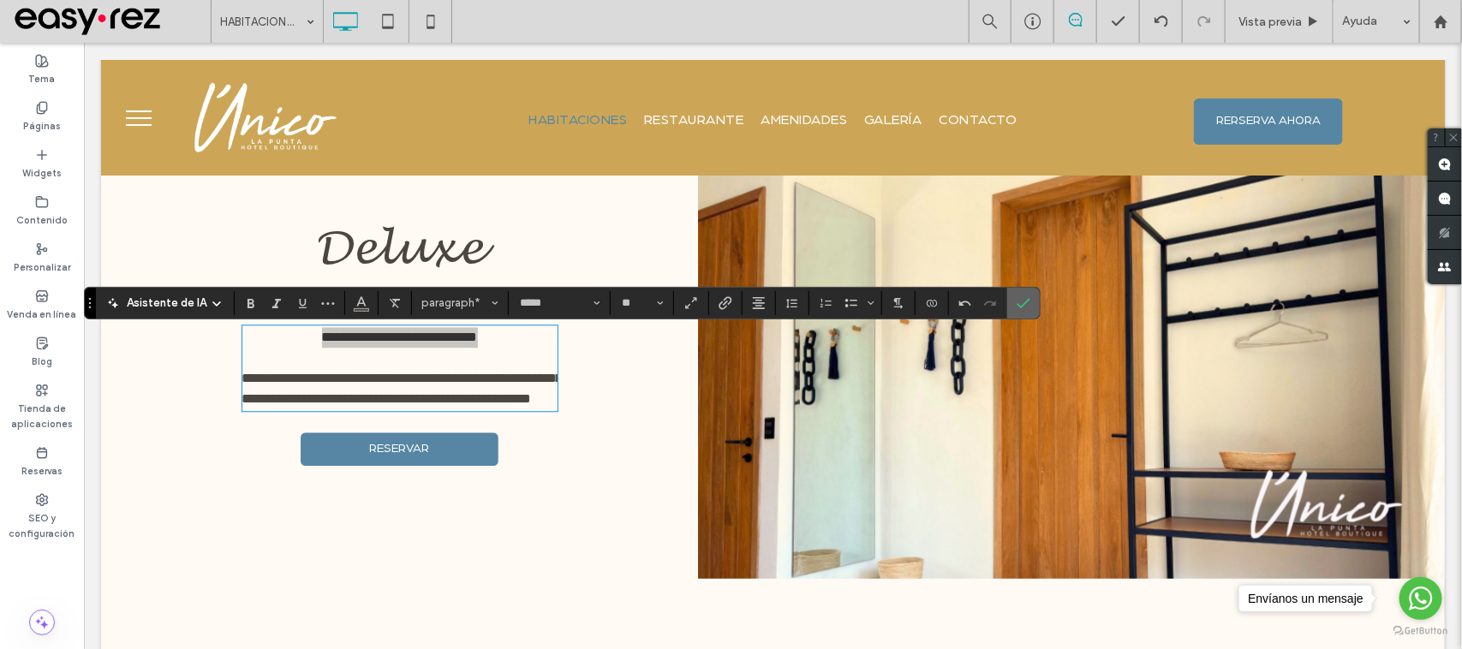
click at [1036, 309] on label "Confirmar" at bounding box center [1024, 303] width 26 height 31
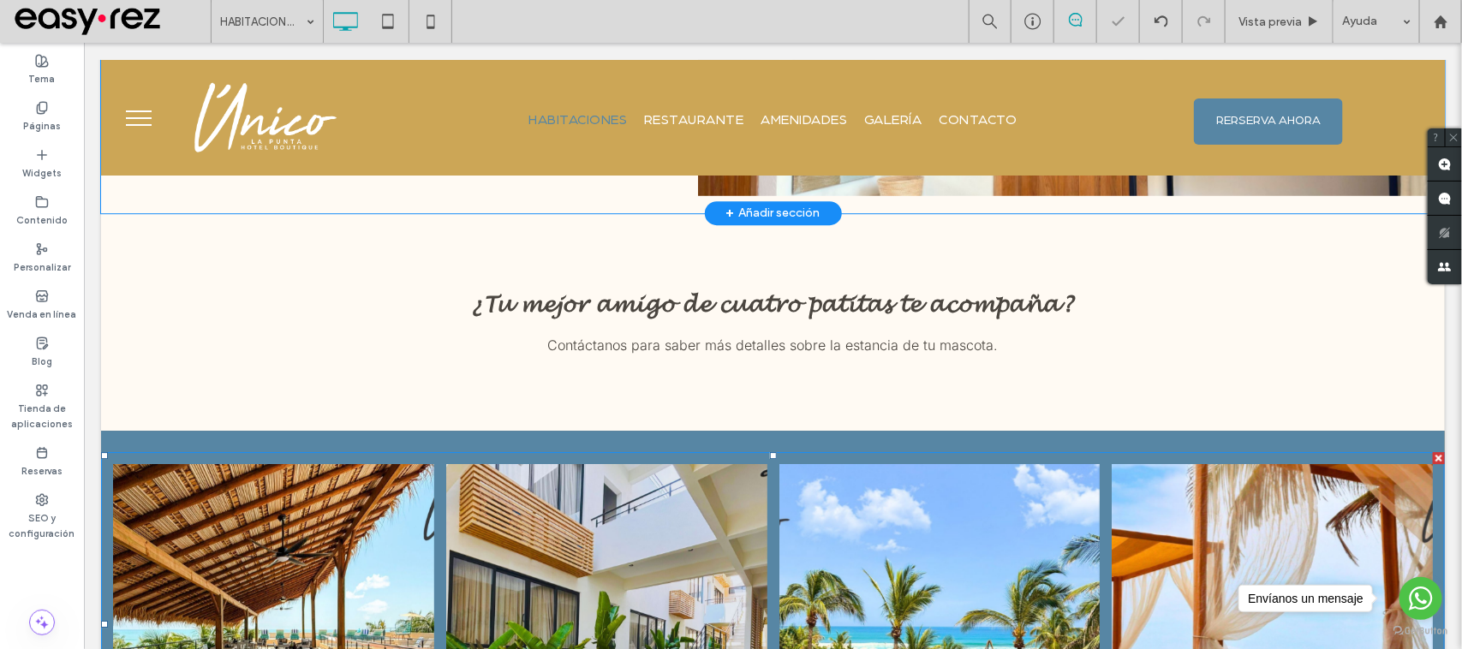
scroll to position [2141, 0]
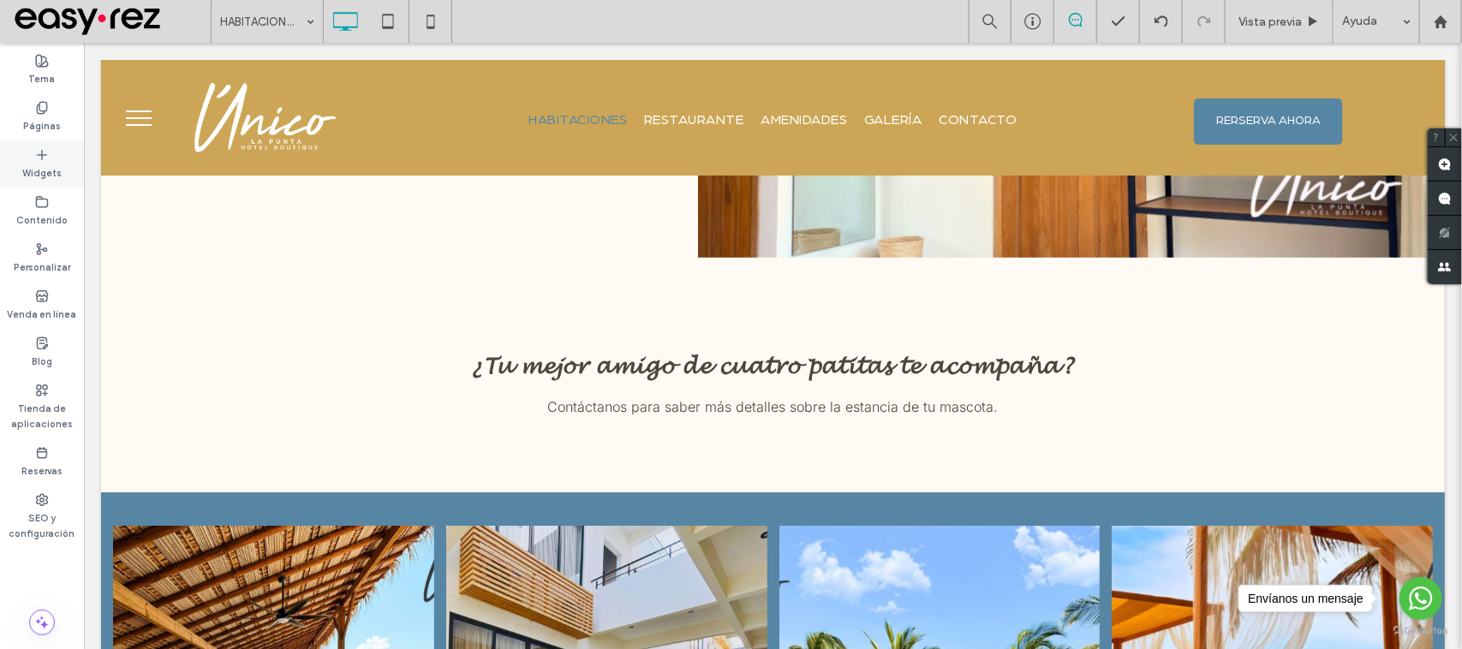
click at [28, 164] on label "Widgets" at bounding box center [41, 171] width 39 height 19
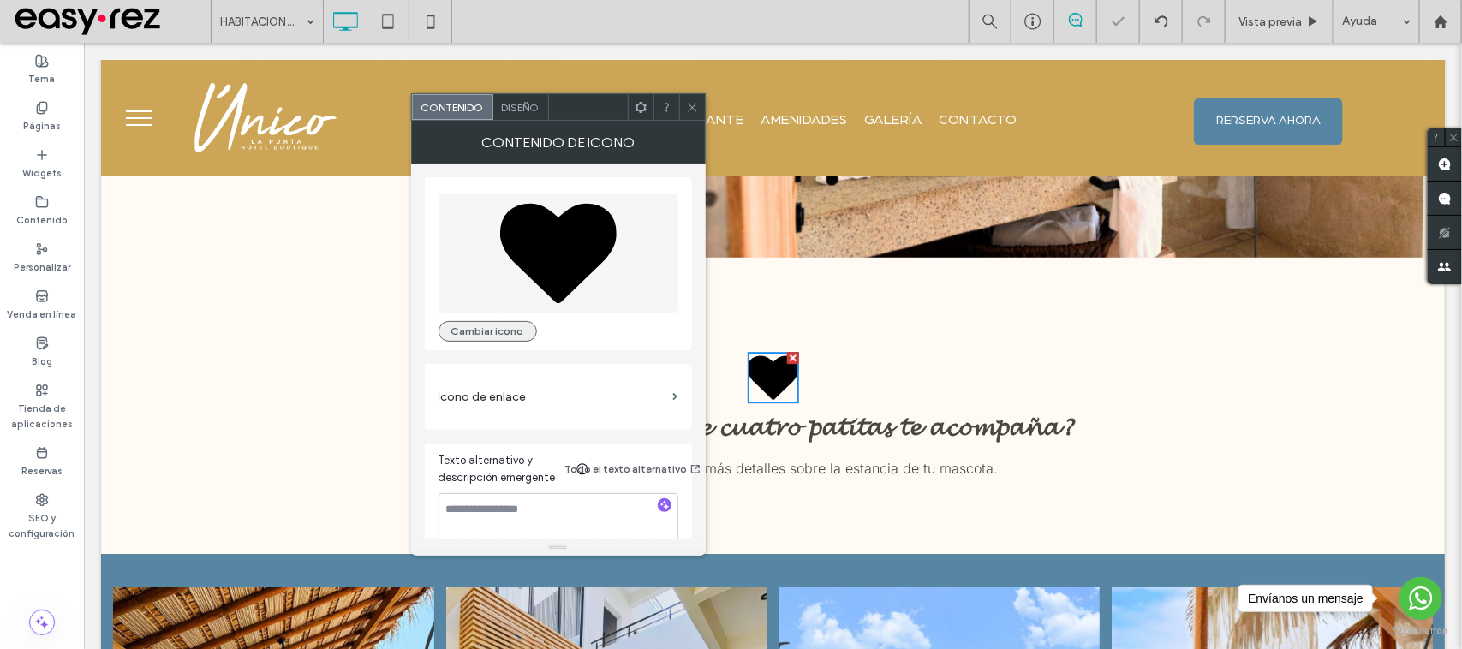
click at [471, 335] on button "Cambiar icono" at bounding box center [488, 331] width 99 height 21
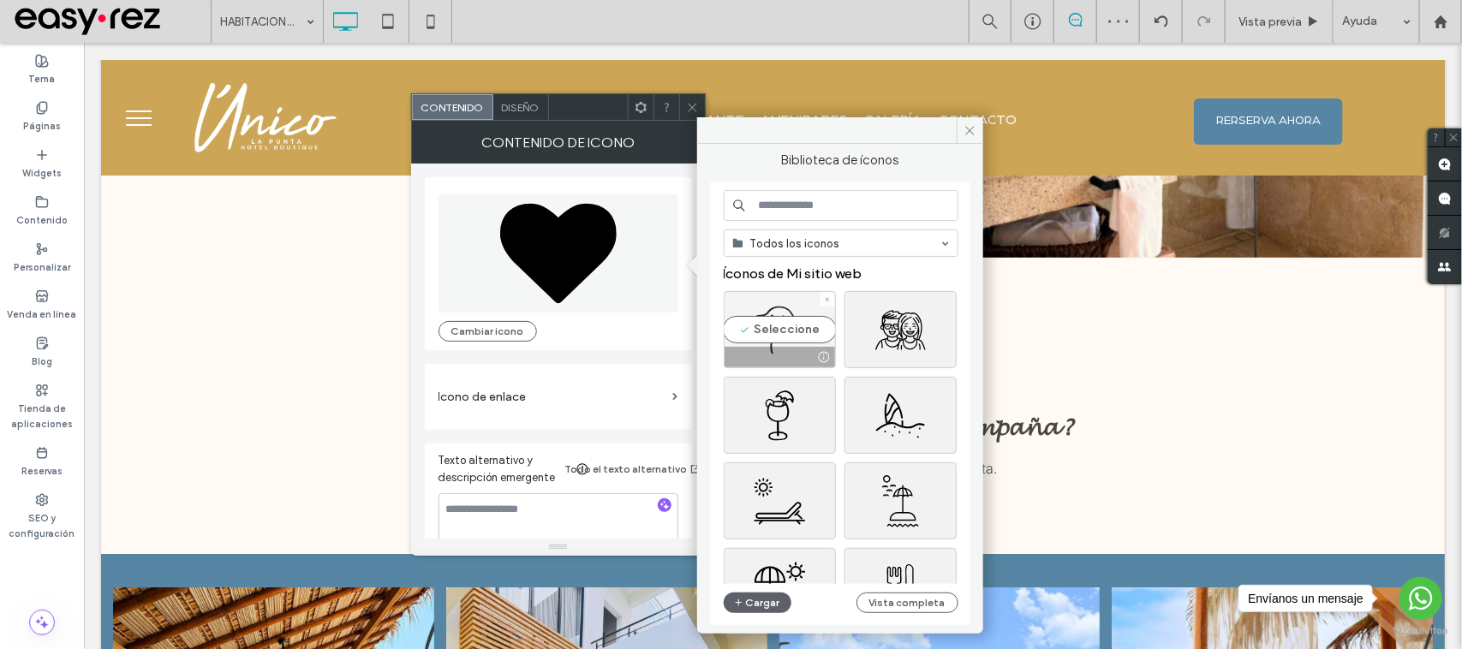
click at [797, 322] on div "Seleccione" at bounding box center [780, 329] width 112 height 77
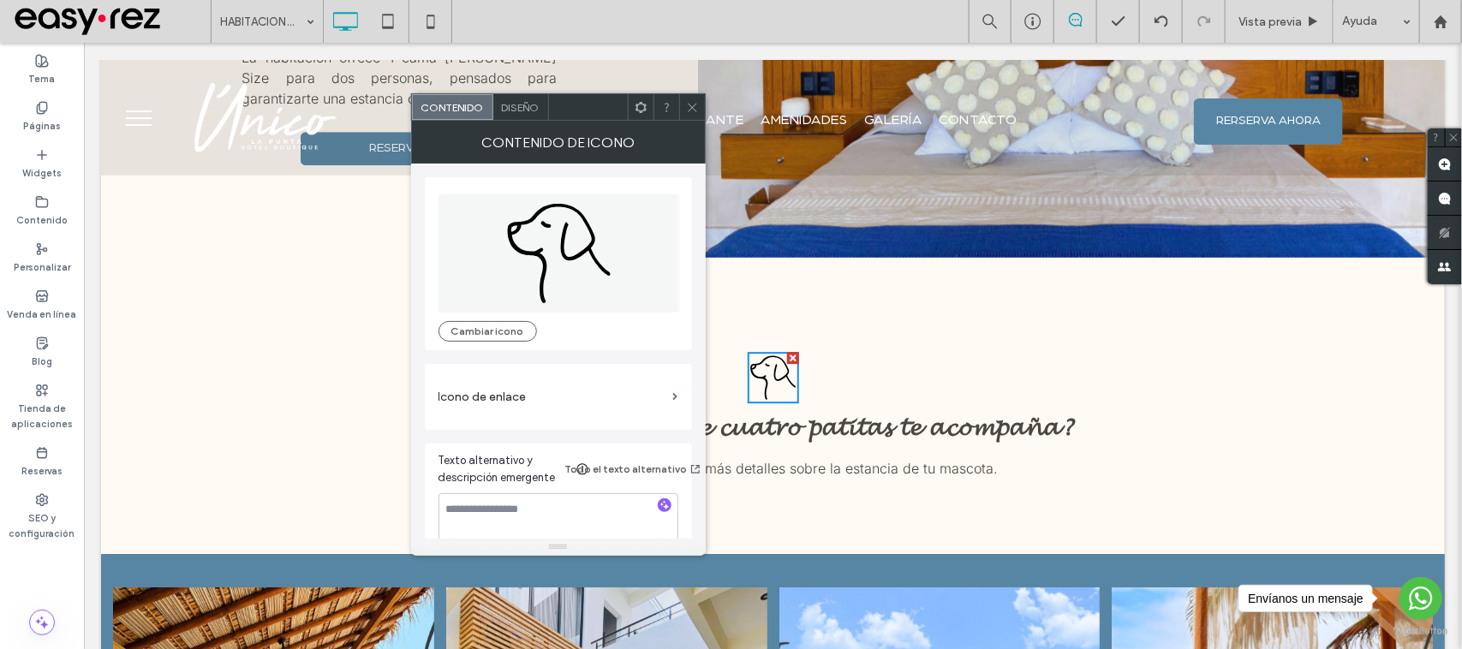
click at [540, 113] on div "Diseño" at bounding box center [521, 107] width 56 height 26
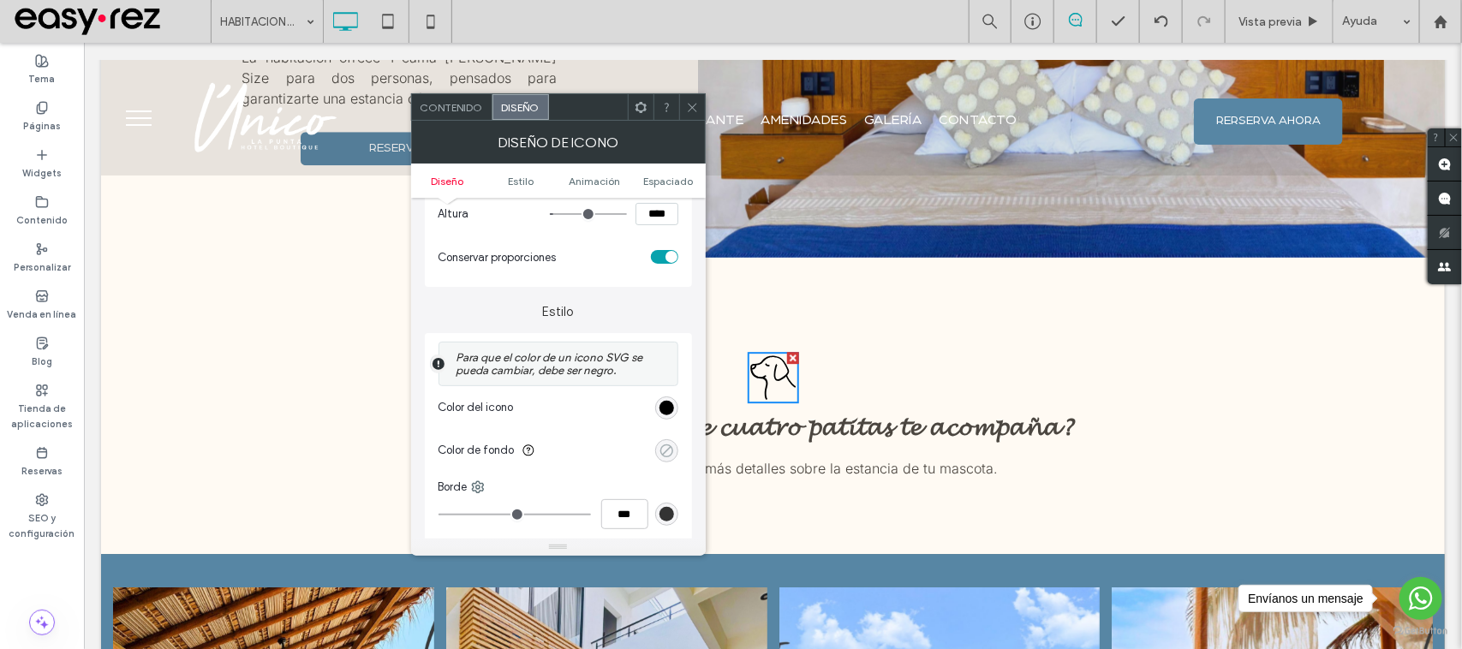
scroll to position [321, 0]
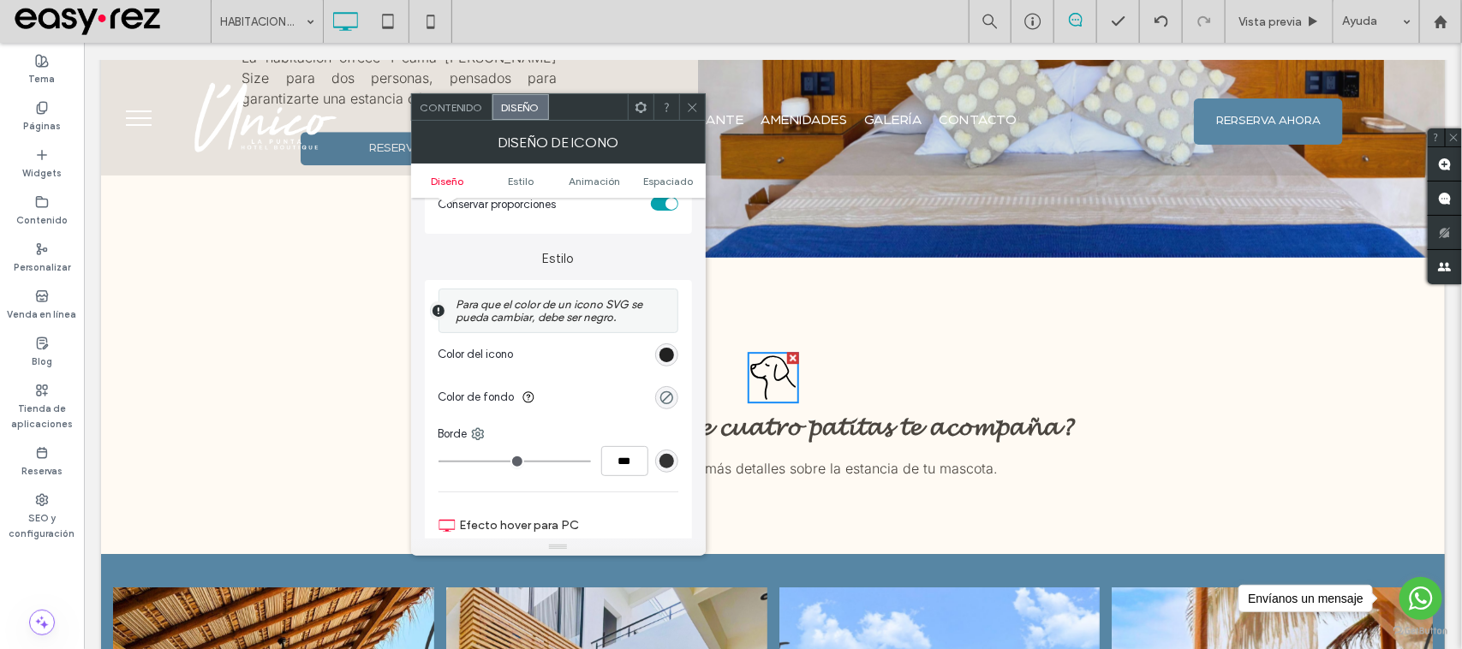
click at [665, 354] on div "rgb(0, 0, 0)" at bounding box center [667, 355] width 15 height 15
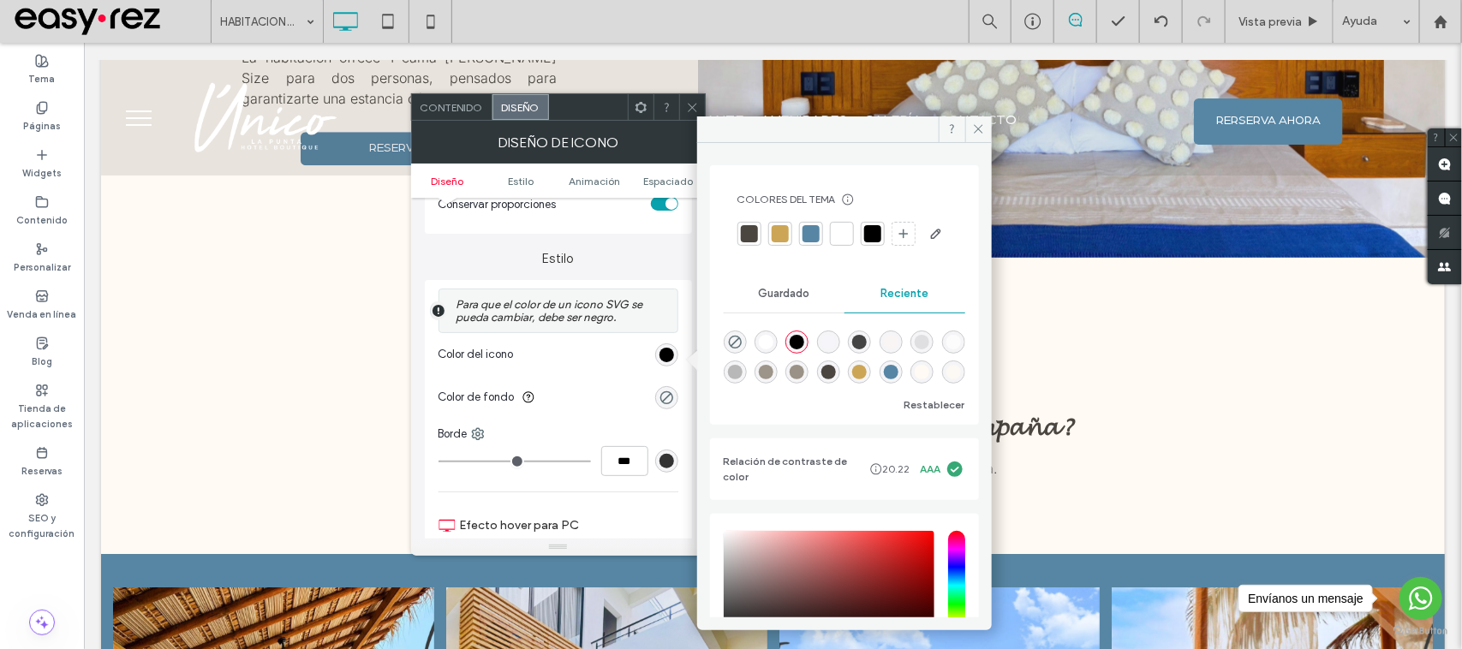
click at [809, 231] on div at bounding box center [811, 233] width 17 height 17
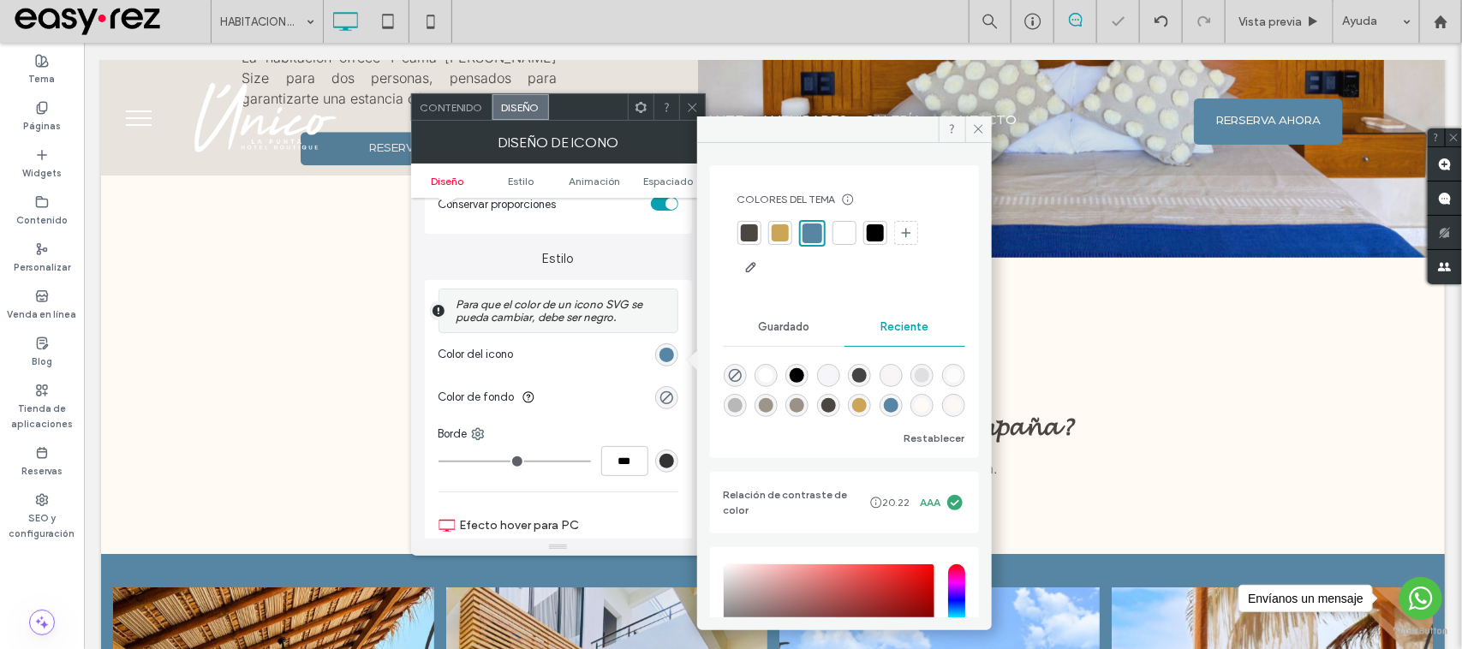
click at [698, 109] on icon at bounding box center [692, 107] width 13 height 13
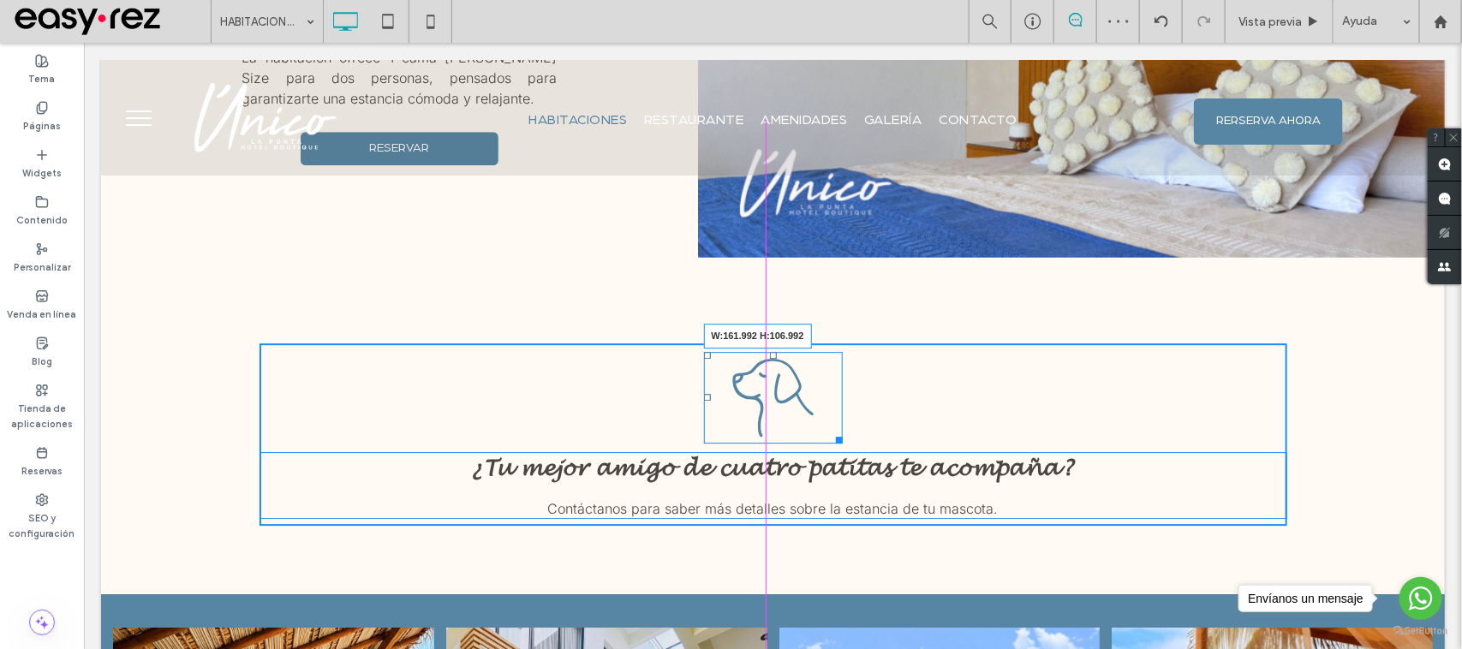
drag, startPoint x: 797, startPoint y: 411, endPoint x: 831, endPoint y: 442, distance: 46.1
click at [831, 442] on div at bounding box center [835, 436] width 13 height 13
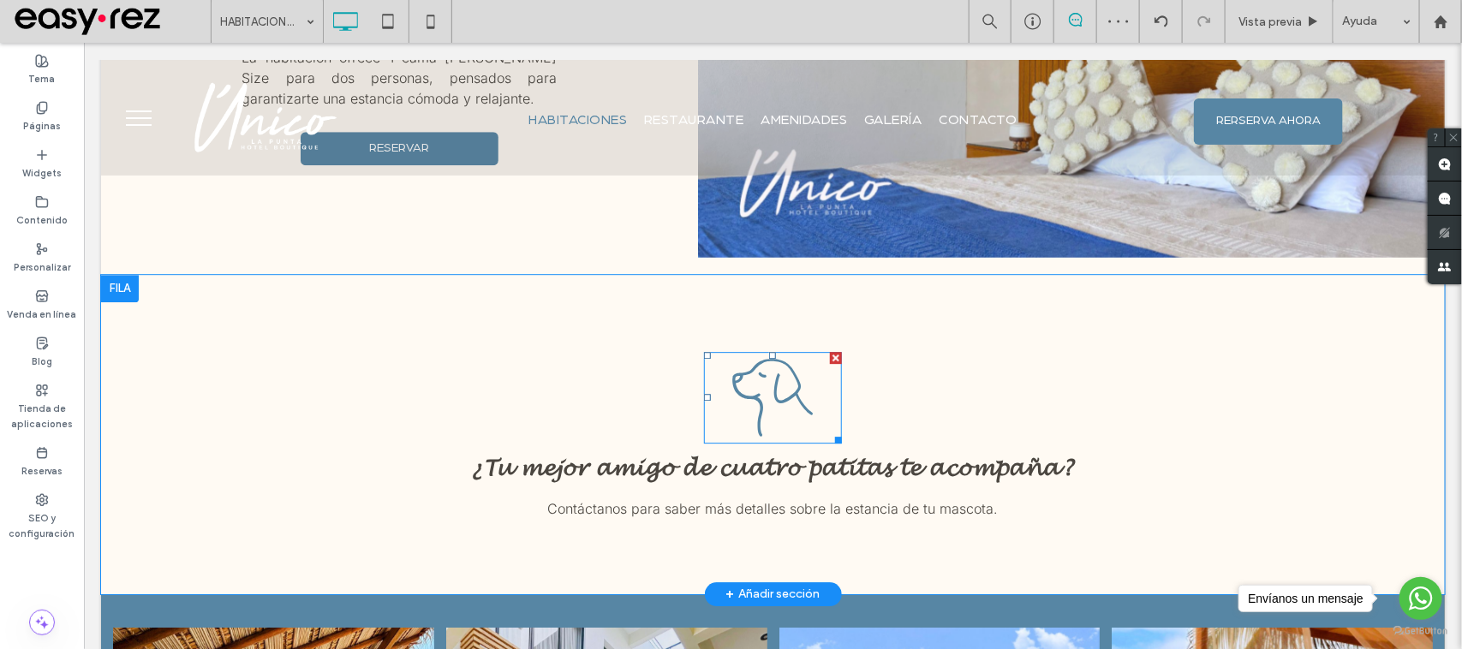
click at [774, 410] on icon at bounding box center [772, 397] width 139 height 92
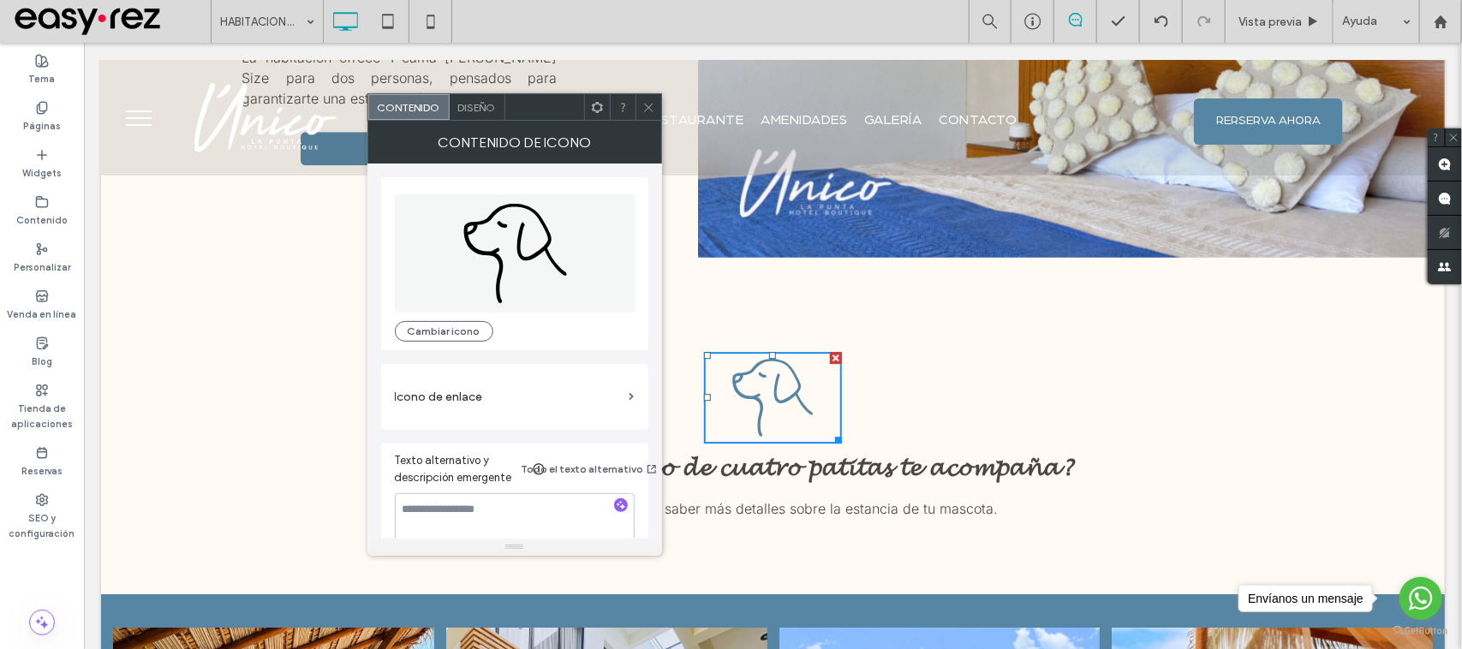
click at [478, 110] on span "Diseño" at bounding box center [477, 107] width 38 height 13
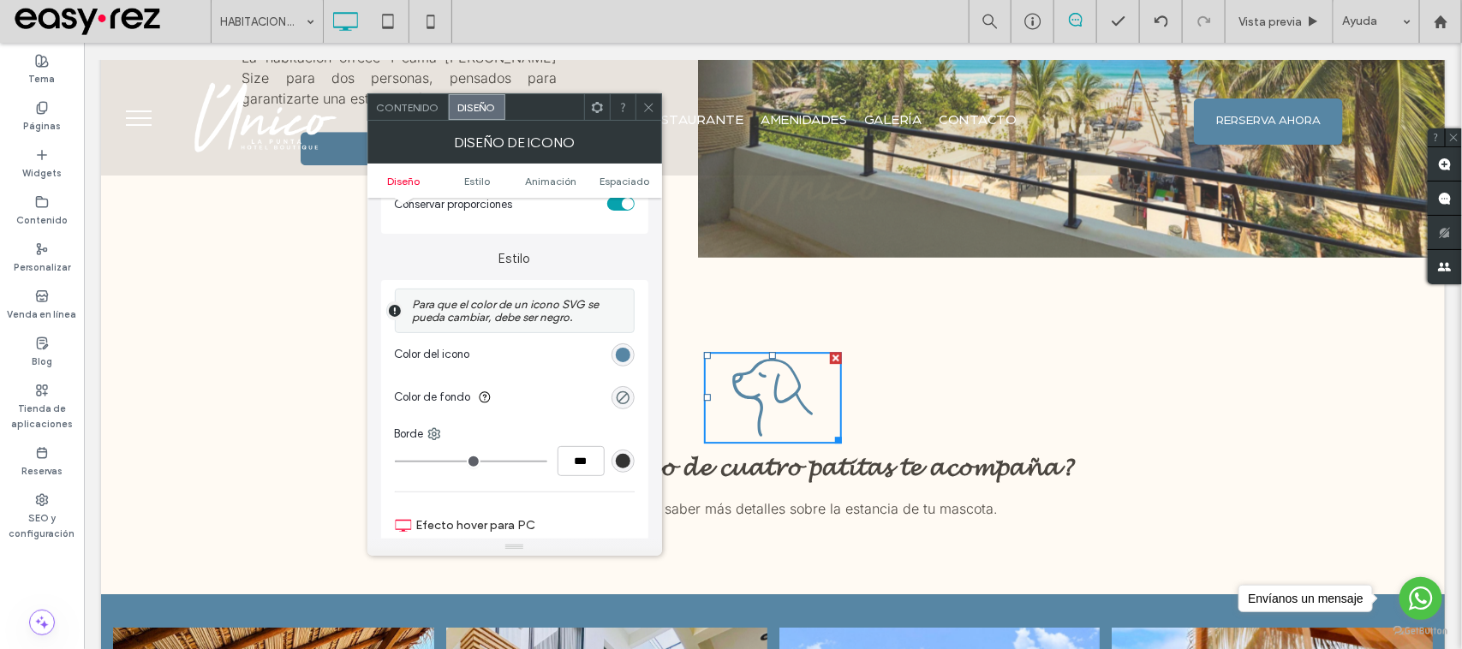
click at [632, 360] on div "rgb(87, 134, 164)" at bounding box center [623, 354] width 23 height 23
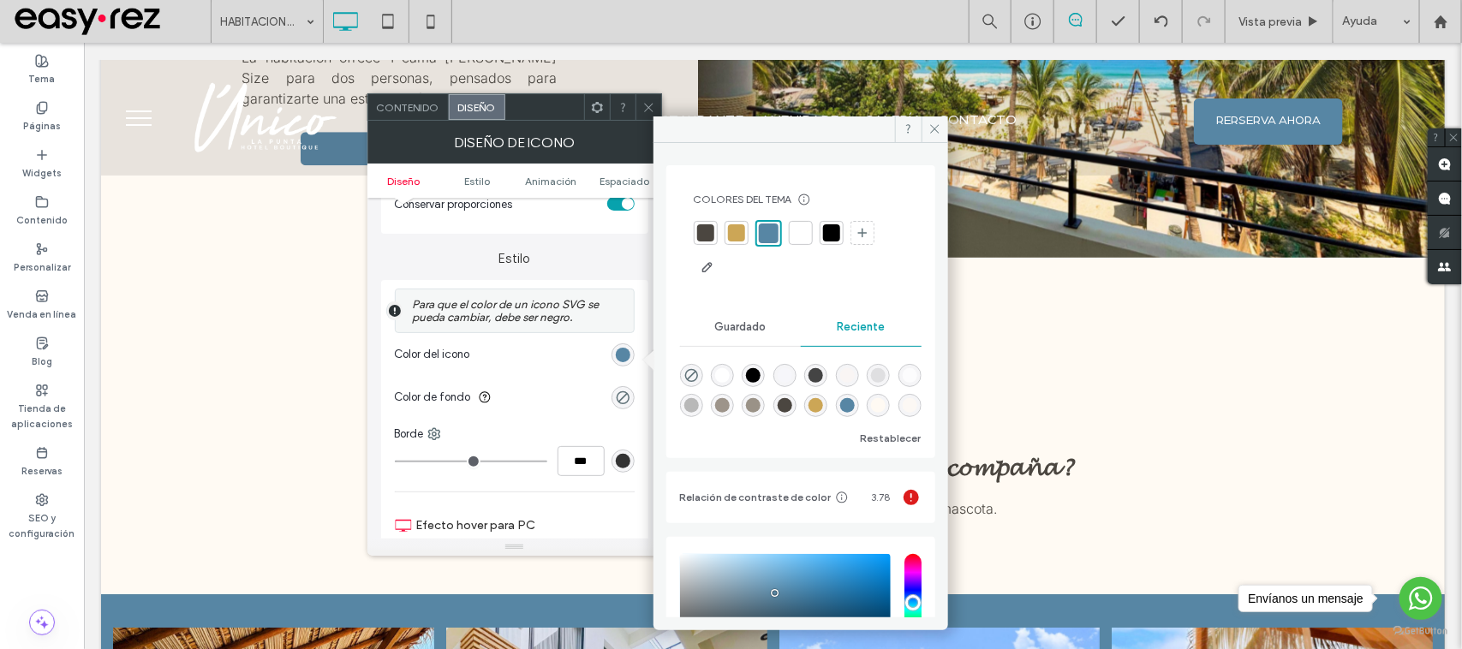
click at [735, 230] on div at bounding box center [736, 232] width 17 height 17
click at [642, 103] on icon at bounding box center [648, 107] width 13 height 13
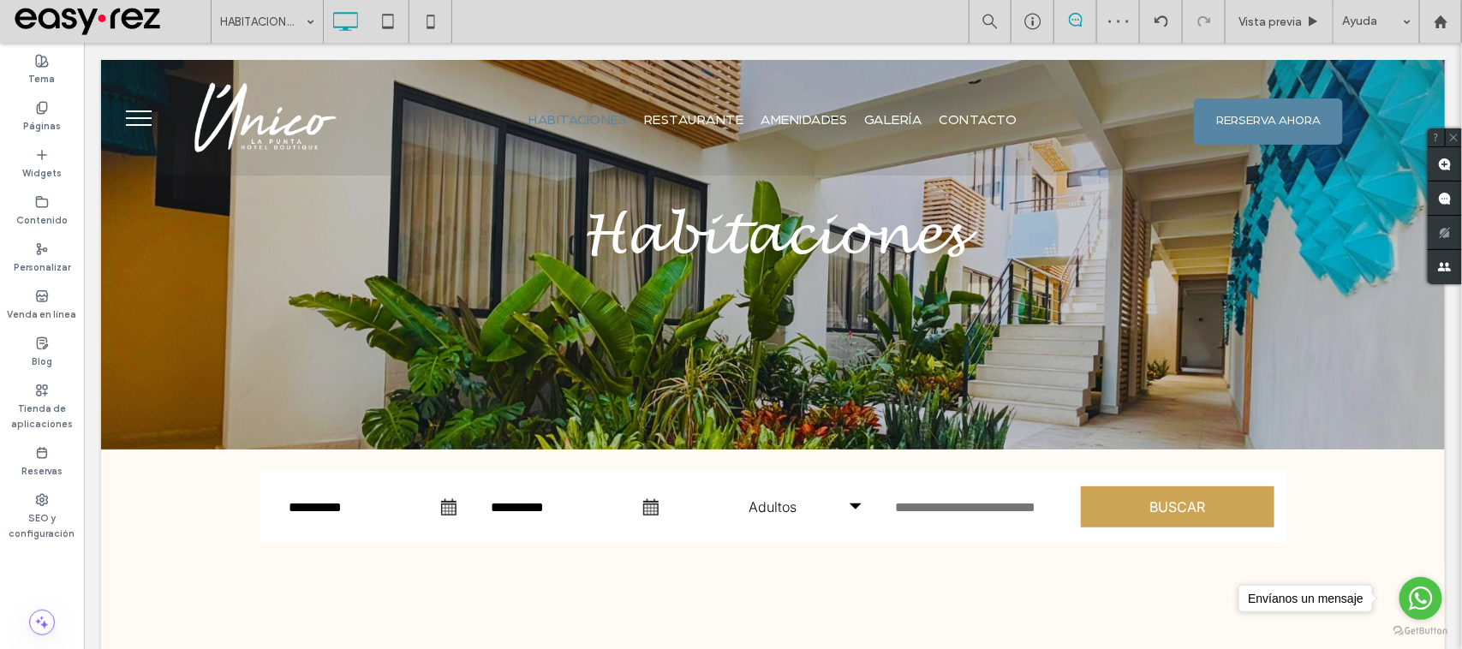
scroll to position [0, 0]
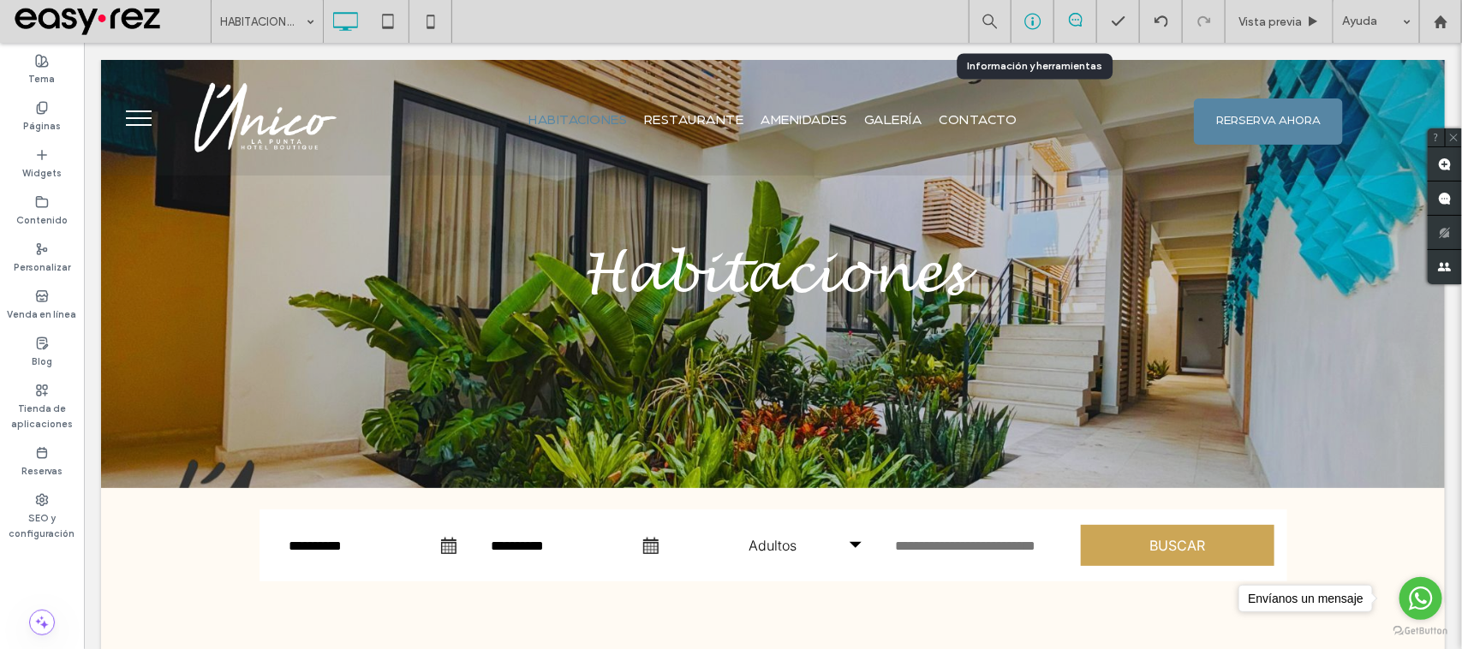
click at [1030, 37] on div at bounding box center [1033, 21] width 43 height 43
click at [1035, 9] on div at bounding box center [1033, 21] width 43 height 43
click at [1030, 39] on div at bounding box center [1033, 21] width 43 height 43
click at [6, 108] on div "Páginas" at bounding box center [42, 116] width 84 height 47
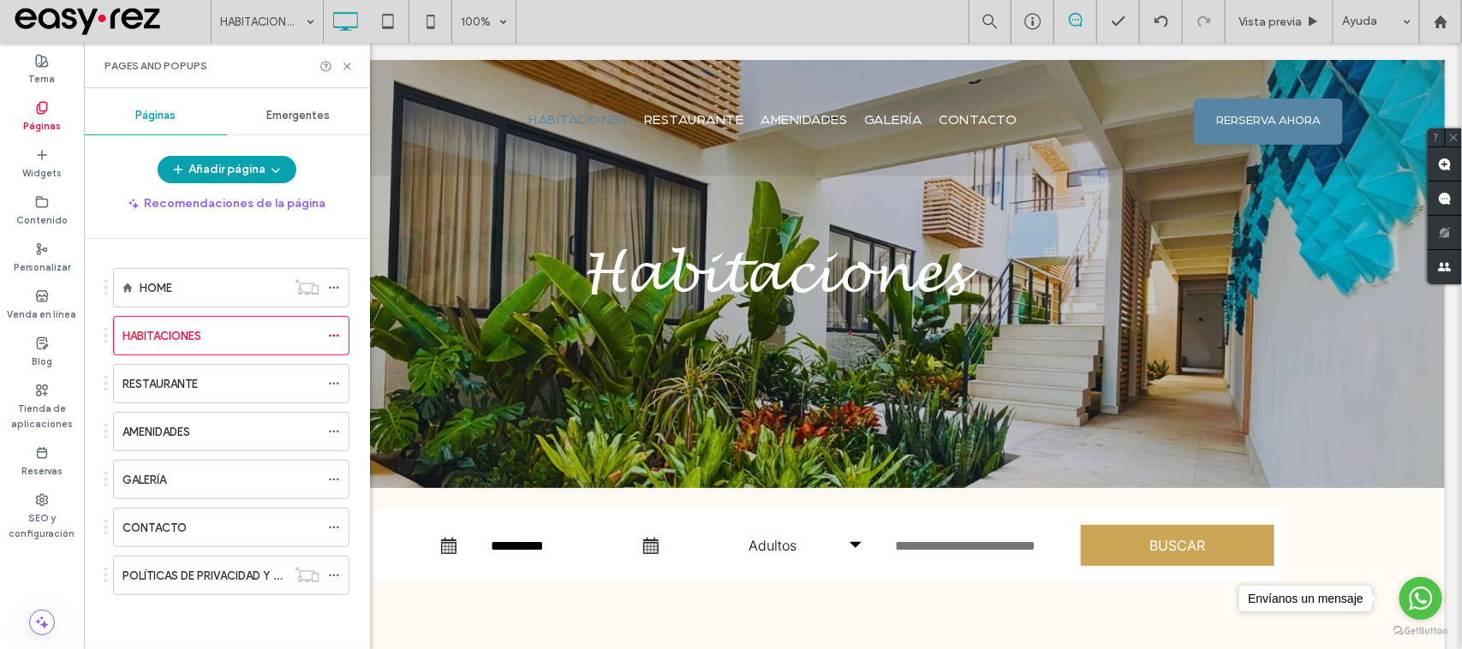
click at [198, 297] on div "HOME" at bounding box center [213, 288] width 146 height 38
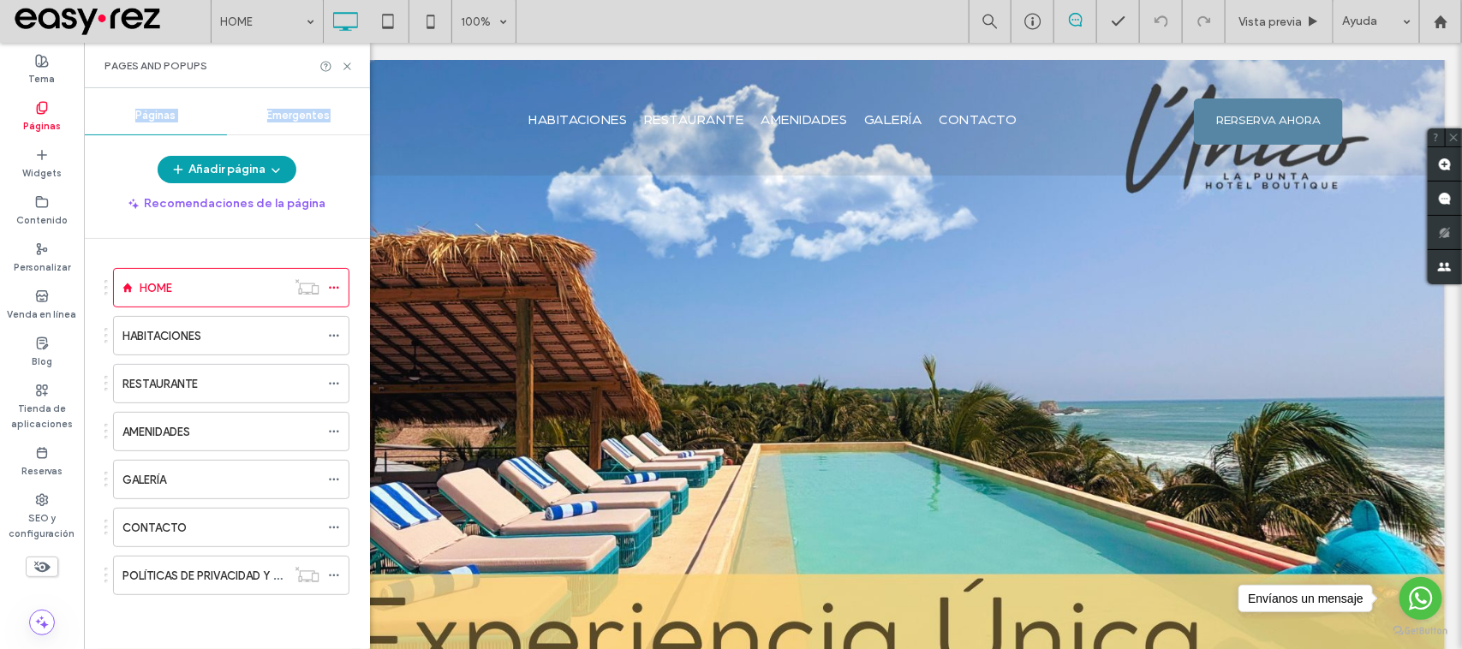
drag, startPoint x: 310, startPoint y: 140, endPoint x: 338, endPoint y: 75, distance: 71.0
click at [338, 110] on div "Páginas Emergentes Añadir página Recomendaciones de la página HOME HABITACIONES…" at bounding box center [227, 369] width 286 height 544
drag, startPoint x: 347, startPoint y: 62, endPoint x: 263, endPoint y: 90, distance: 88.6
click at [347, 62] on icon at bounding box center [347, 66] width 13 height 13
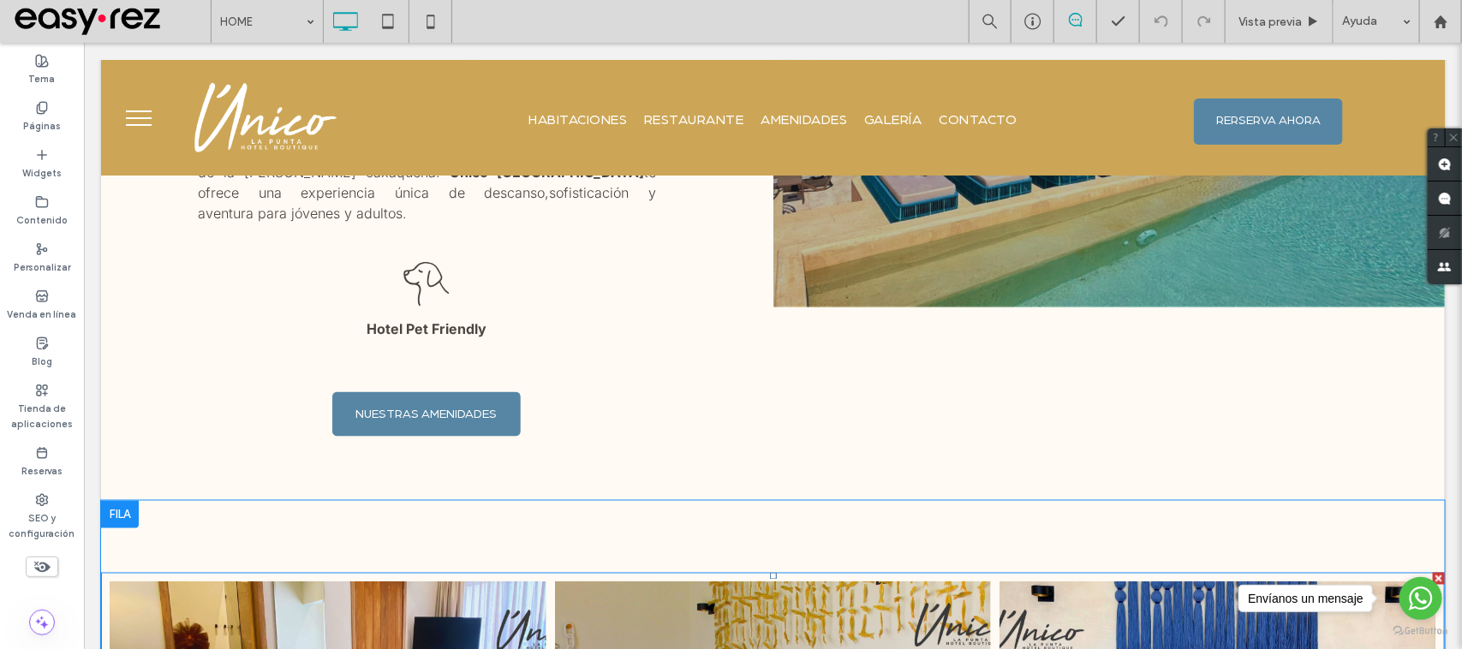
scroll to position [964, 0]
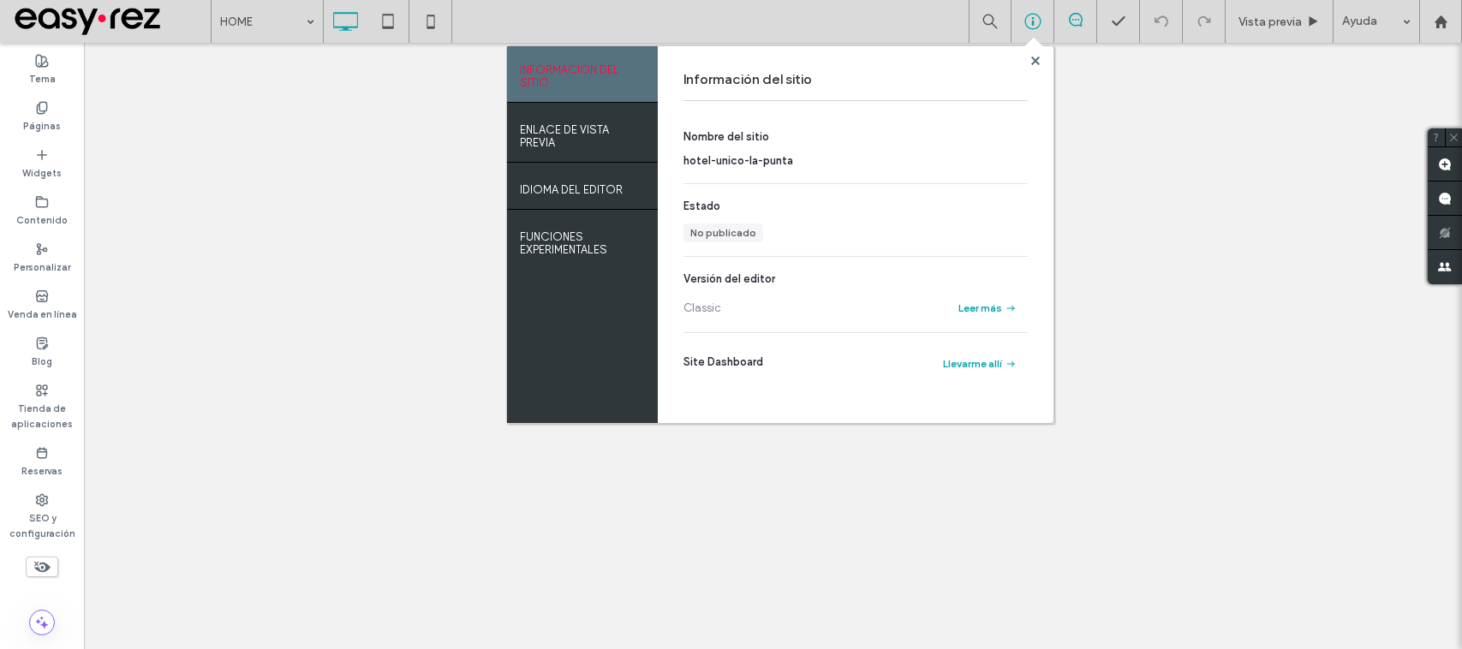
click at [631, 112] on div "ENLACE DE VISTA PREVIA" at bounding box center [582, 134] width 151 height 56
click at [619, 121] on label "ENLACE DE VISTA PREVIA" at bounding box center [582, 132] width 125 height 34
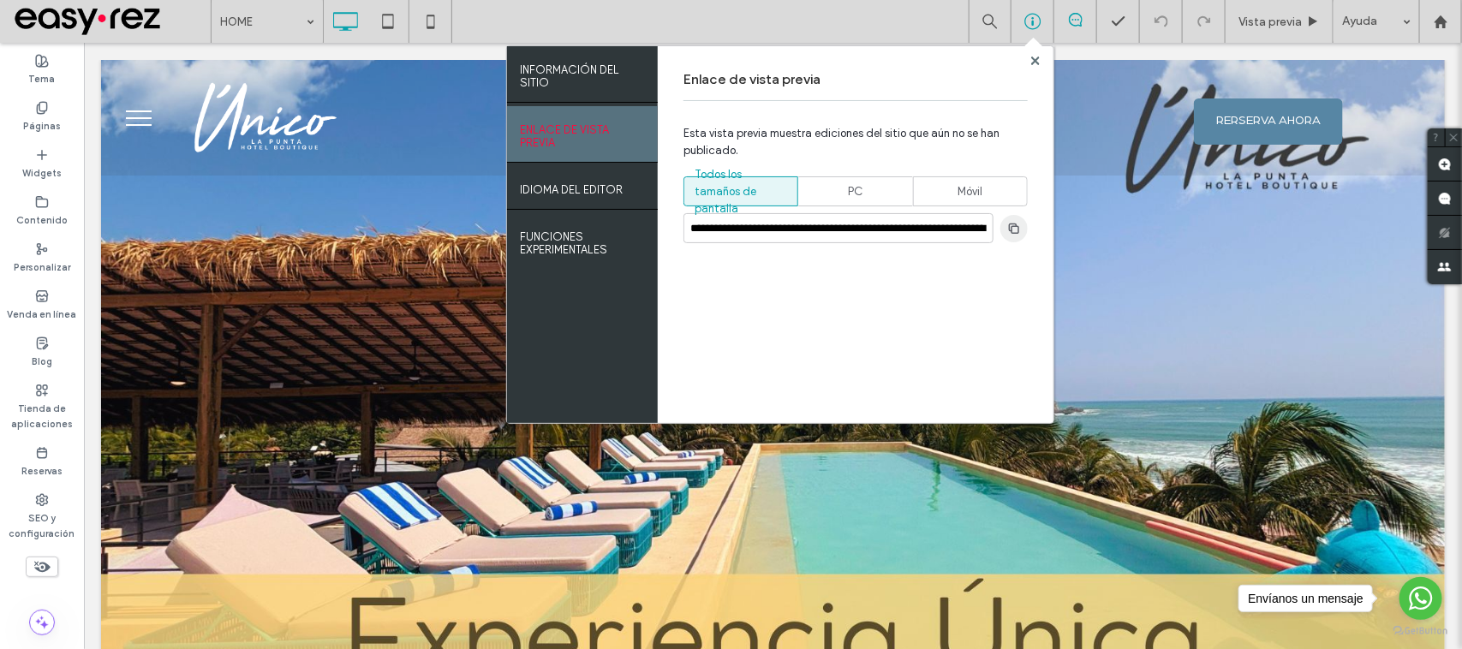
click at [1015, 230] on icon "button" at bounding box center [1014, 229] width 14 height 14
click at [1013, 236] on span "button" at bounding box center [1013, 228] width 27 height 27
